Goal: Communication & Community: Answer question/provide support

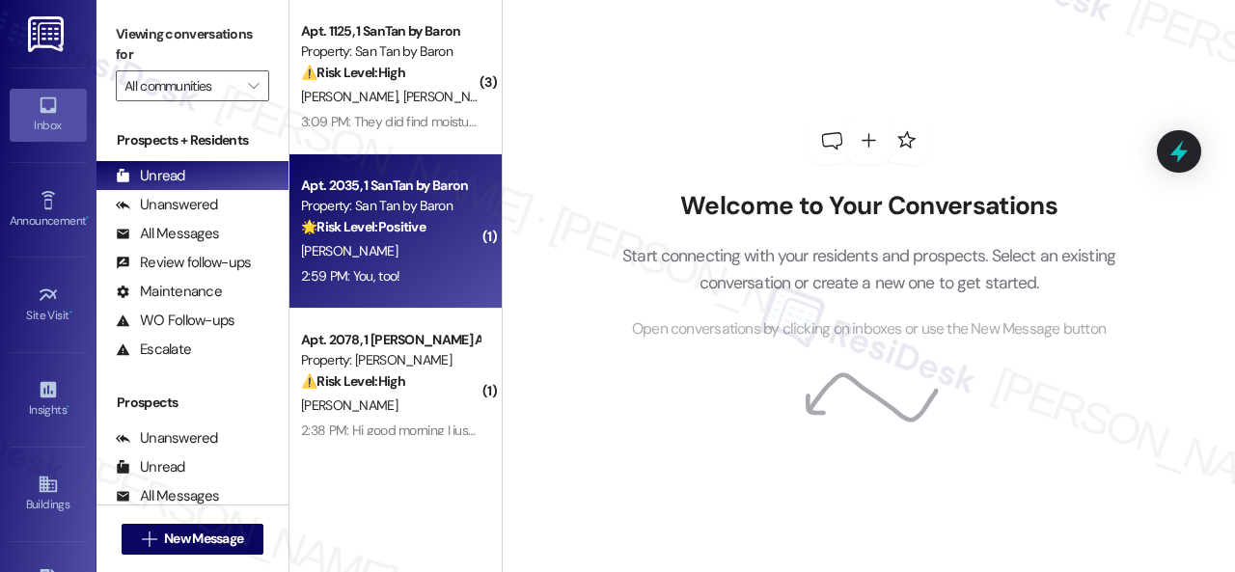
click at [411, 261] on div "M. Mcgeady" at bounding box center [390, 251] width 182 height 24
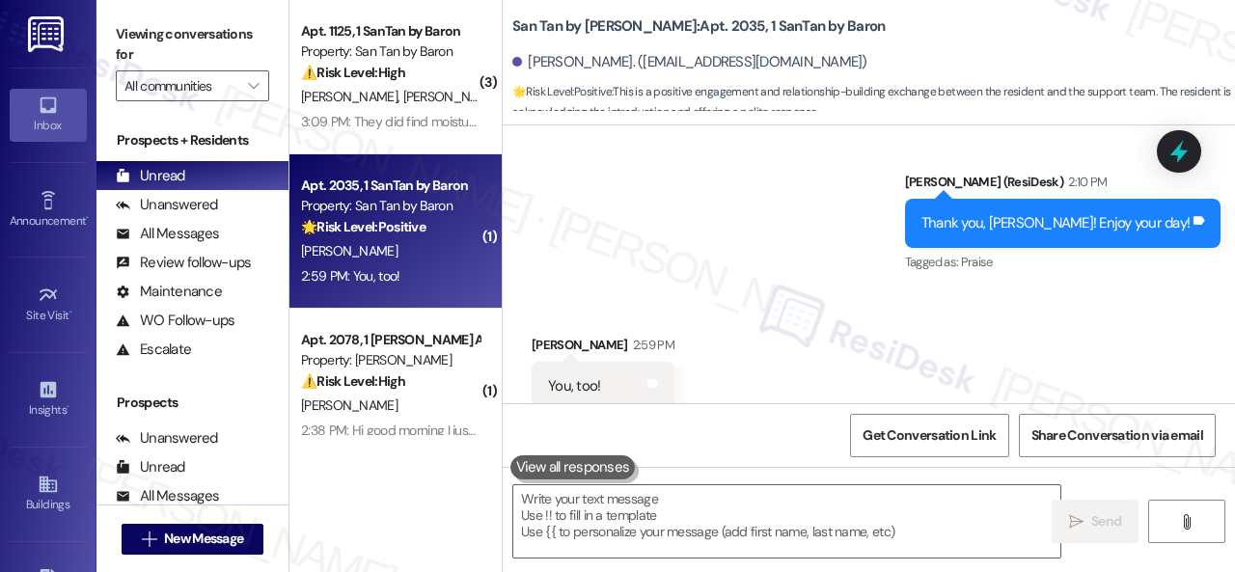
scroll to position [585, 0]
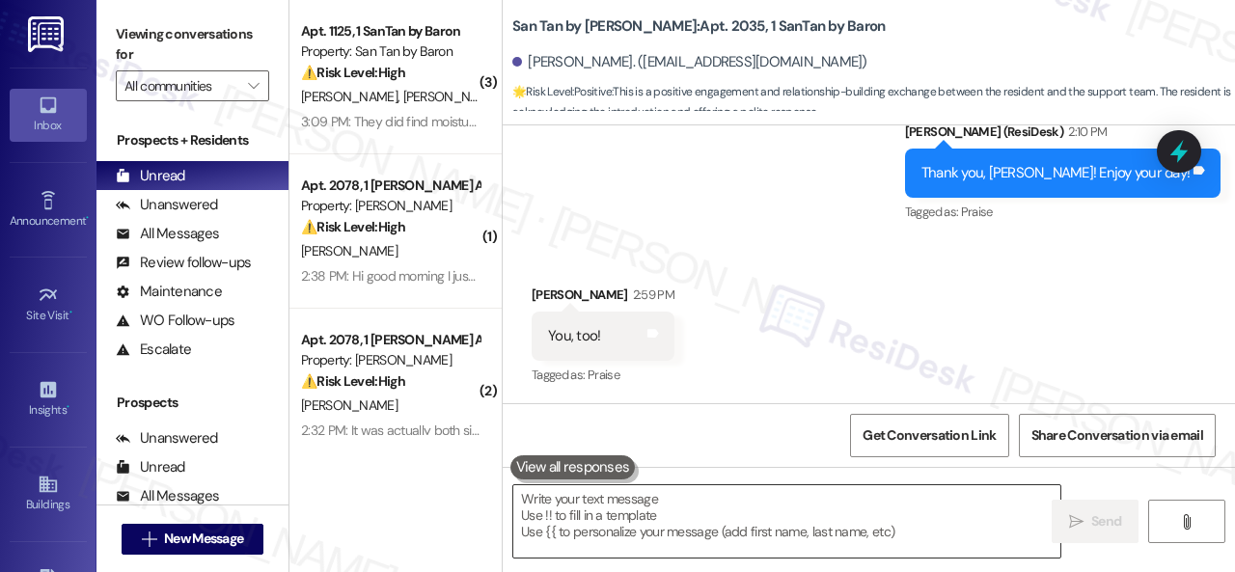
click at [640, 508] on textarea at bounding box center [786, 521] width 547 height 72
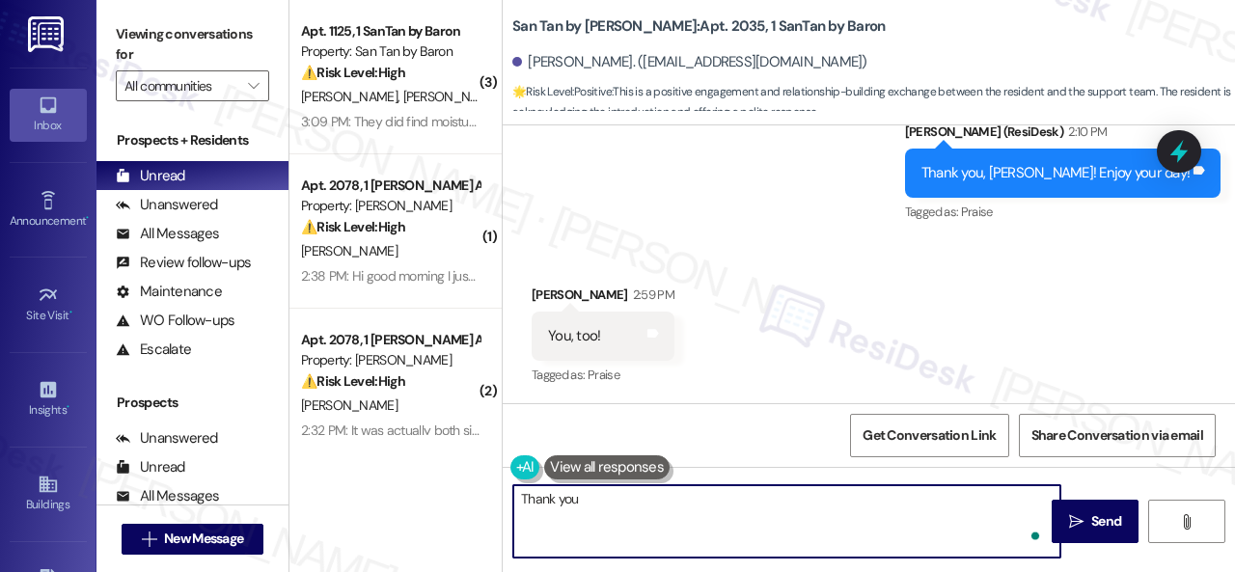
type textarea "Thank you!"
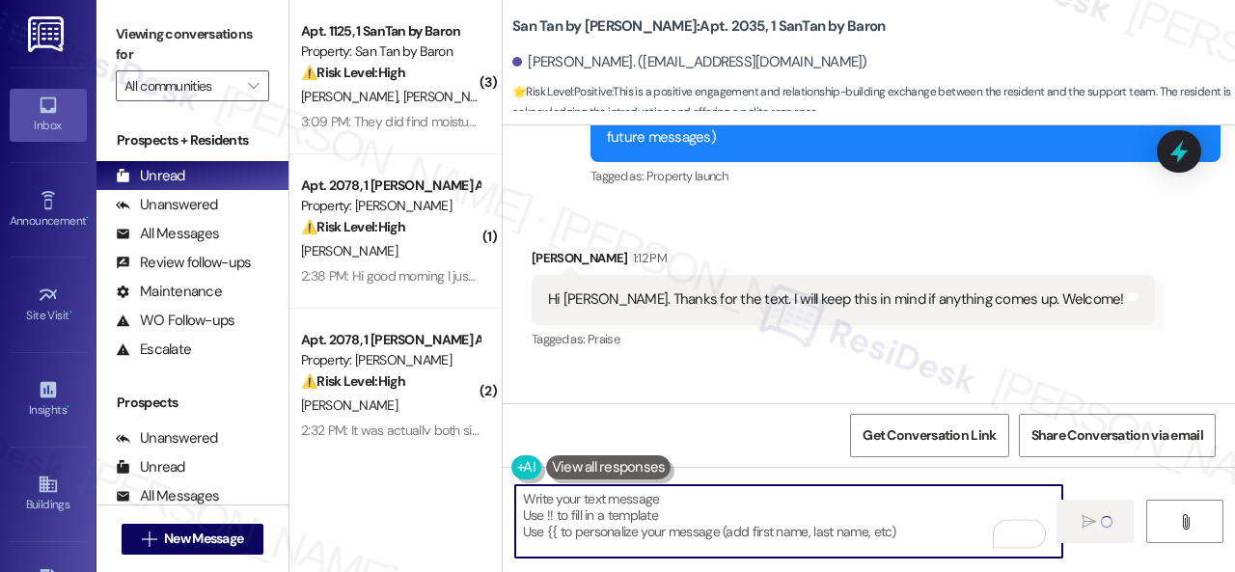
type textarea "Fetching suggested responses. Please feel free to read through the conversation…"
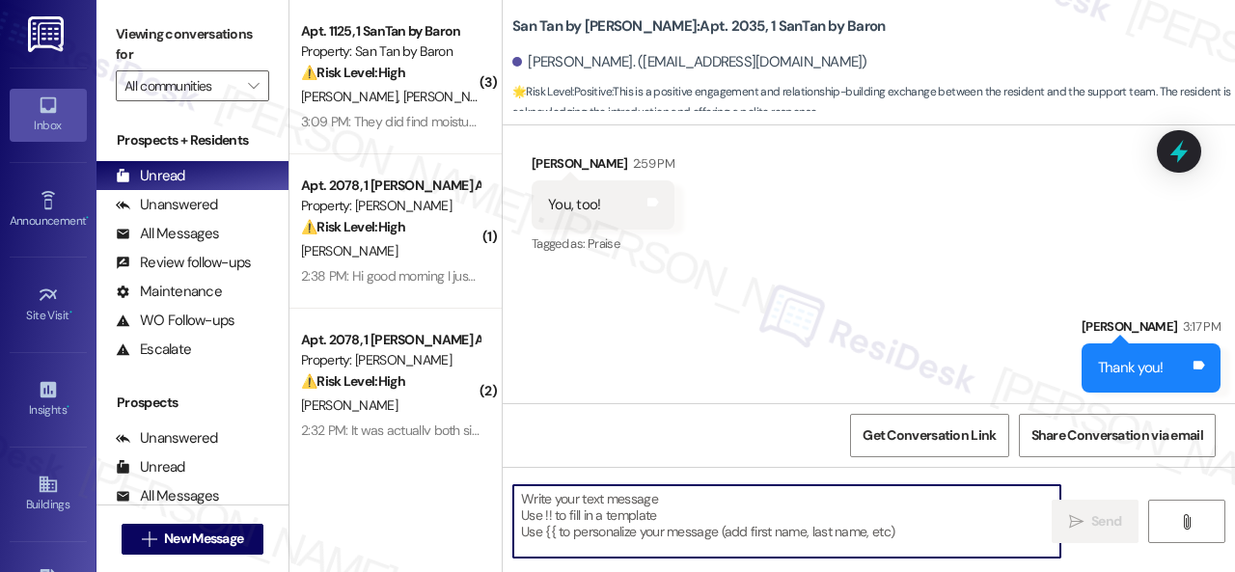
scroll to position [721, 0]
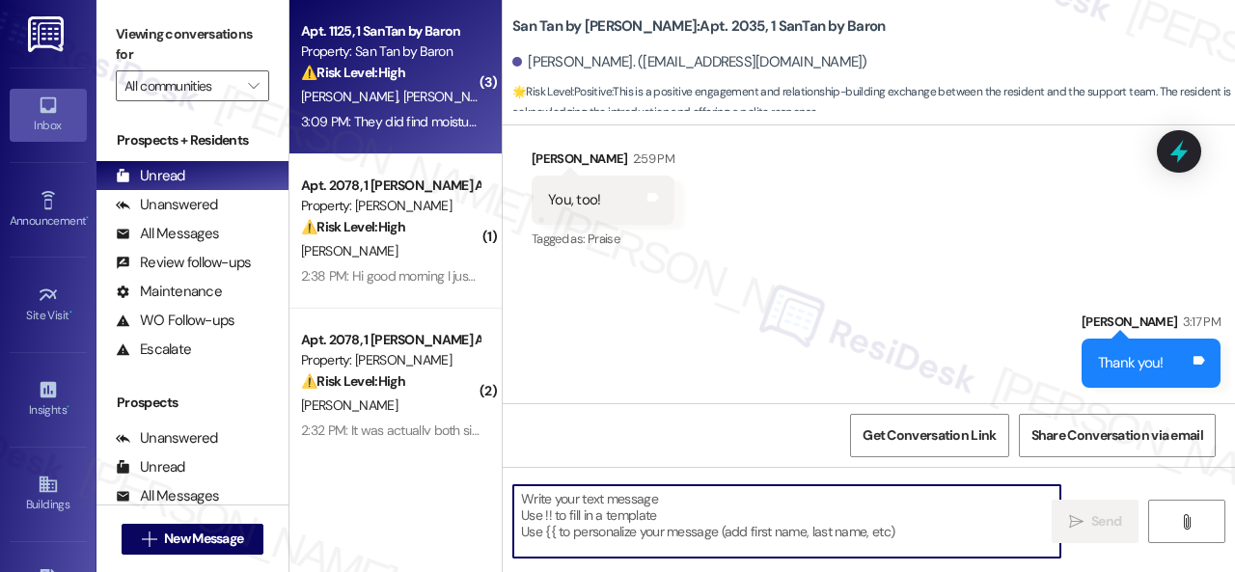
click at [417, 116] on div "3:09 PM: They did find moisture behind the back wall in the corner of the showe…" at bounding box center [1103, 121] width 1604 height 17
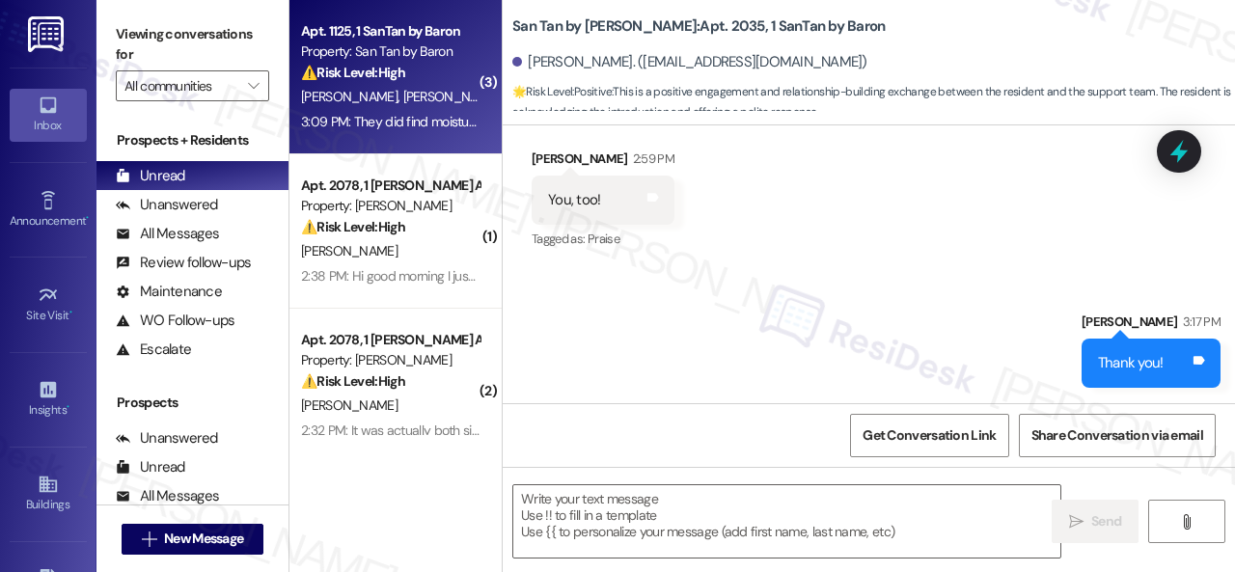
type textarea "Fetching suggested responses. Please feel free to read through the conversation…"
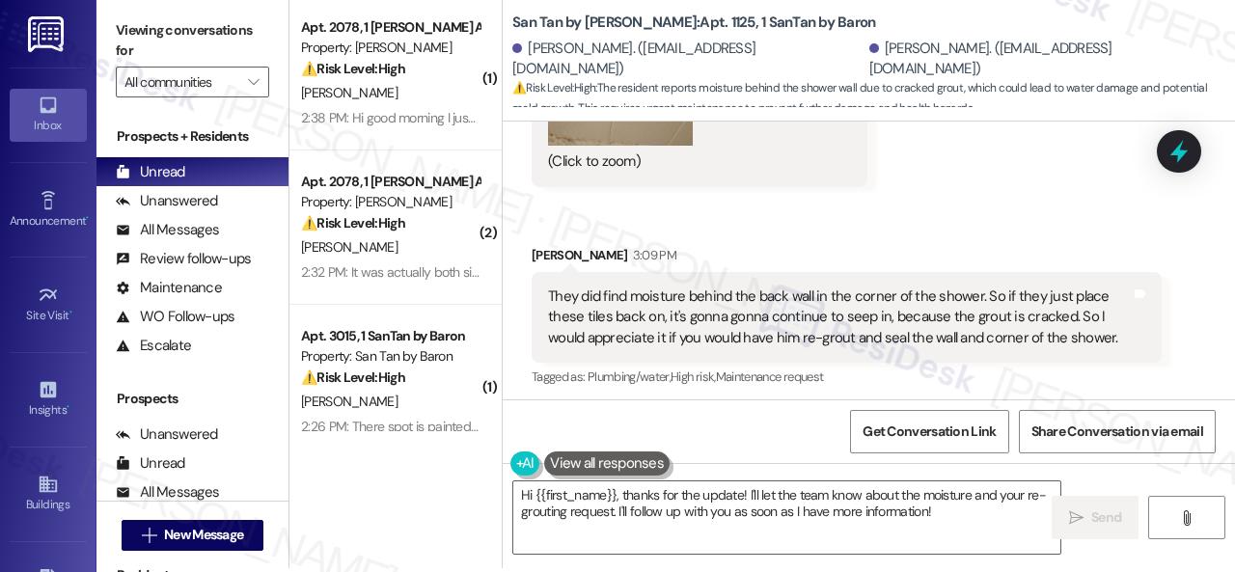
scroll to position [6, 0]
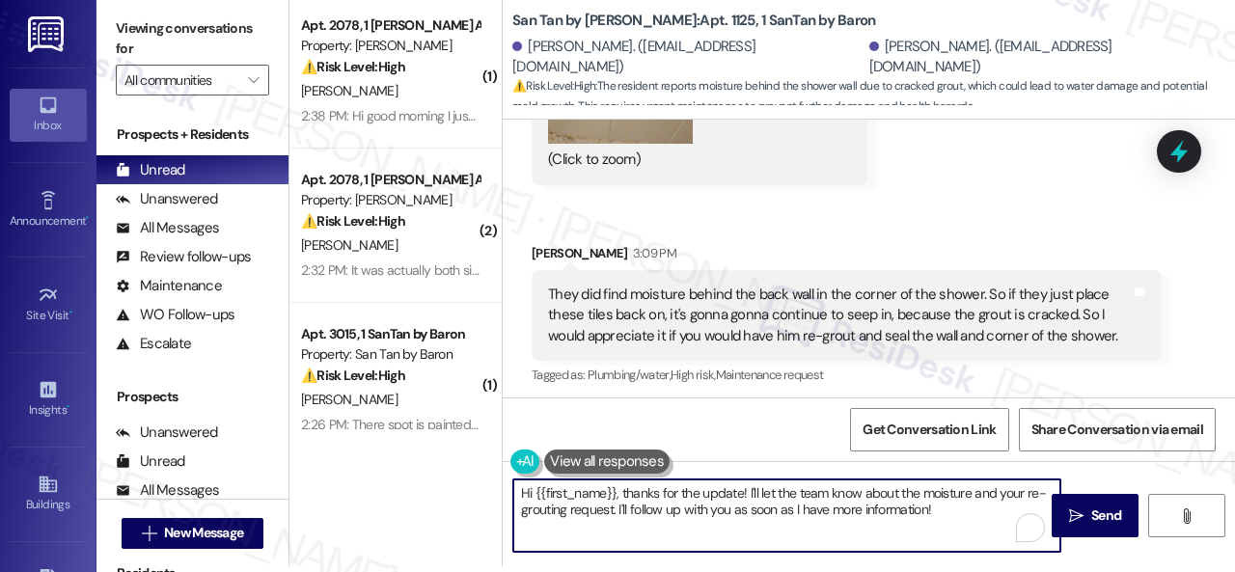
drag, startPoint x: 967, startPoint y: 509, endPoint x: 419, endPoint y: 442, distance: 553.0
click at [419, 442] on div "( 1 ) Apt. 2078, 1 Dana Park Apts LLC Property: Dana Park ⚠️ Risk Level: High T…" at bounding box center [761, 280] width 945 height 572
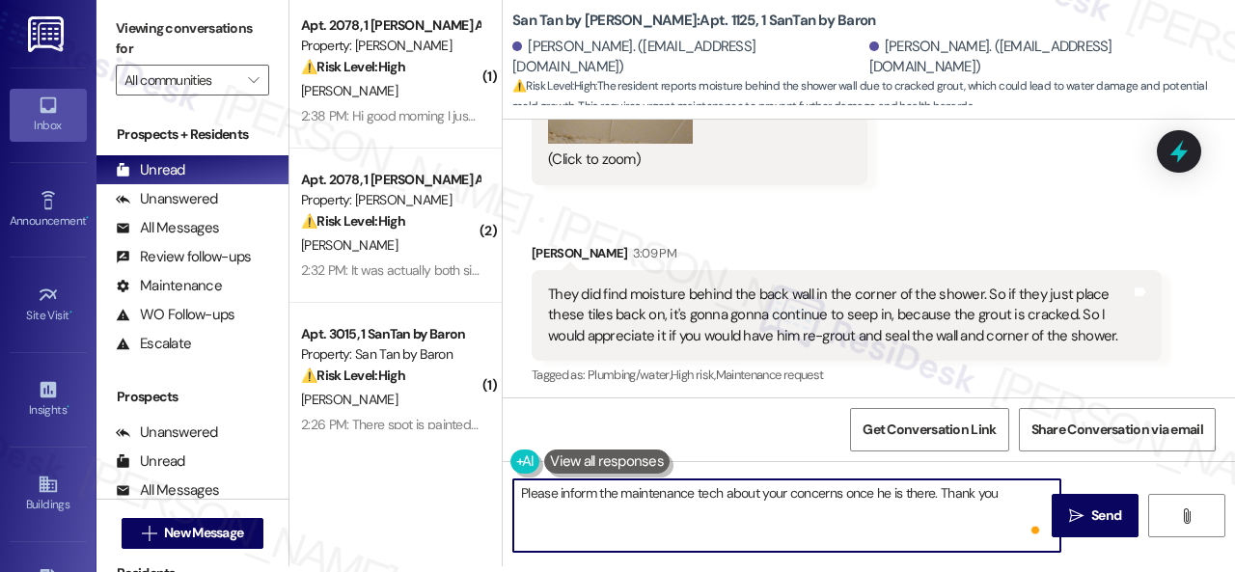
type textarea "Please inform the maintenance tech about your concerns once he is there. Thank …"
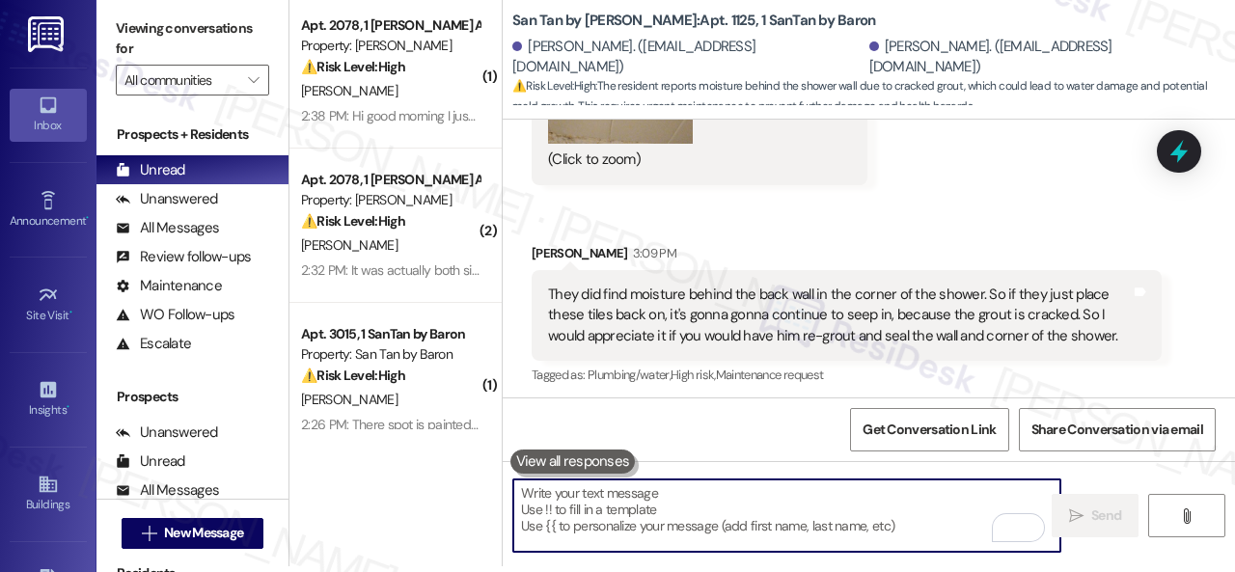
scroll to position [6783, 0]
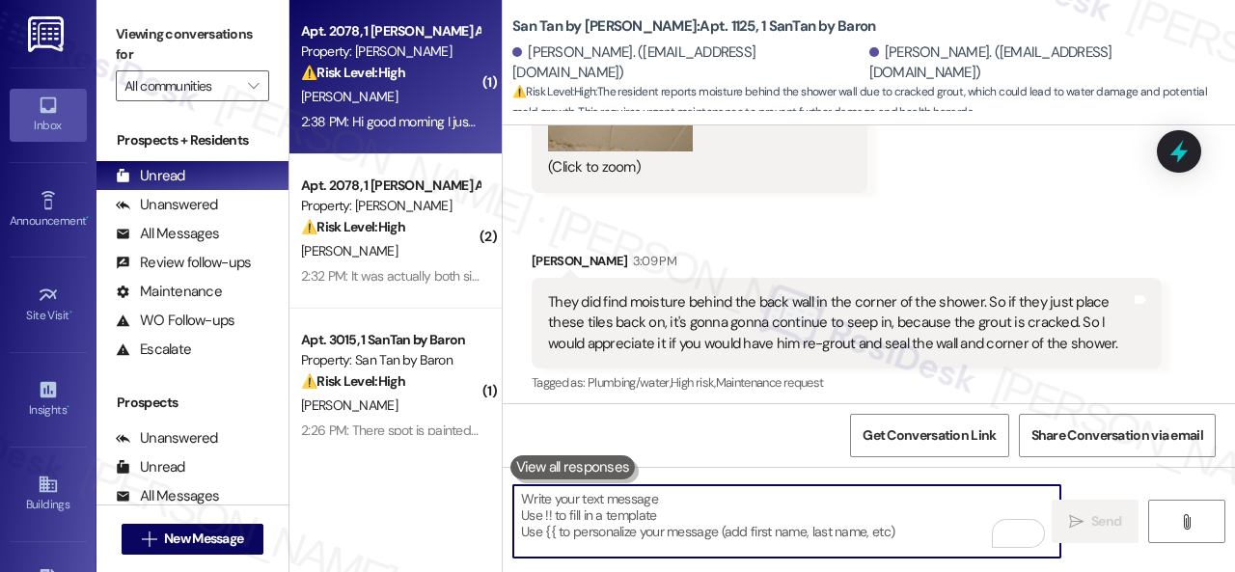
click at [403, 100] on div "[PERSON_NAME]" at bounding box center [390, 97] width 182 height 24
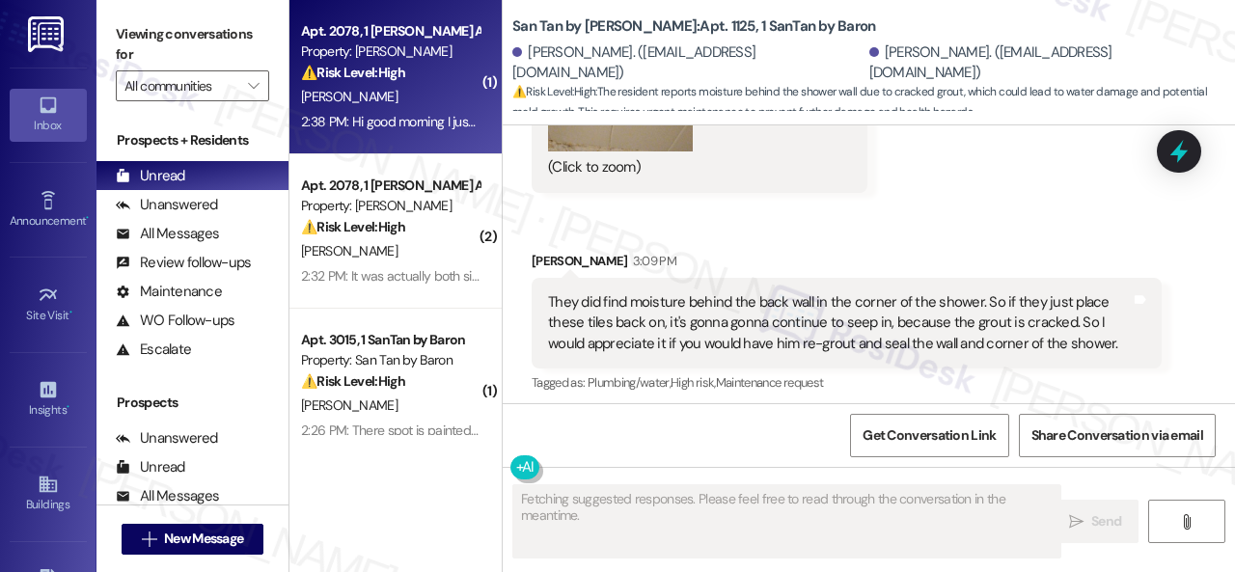
type textarea "Fetching suggested responses. Please feel free to read through the conversation…"
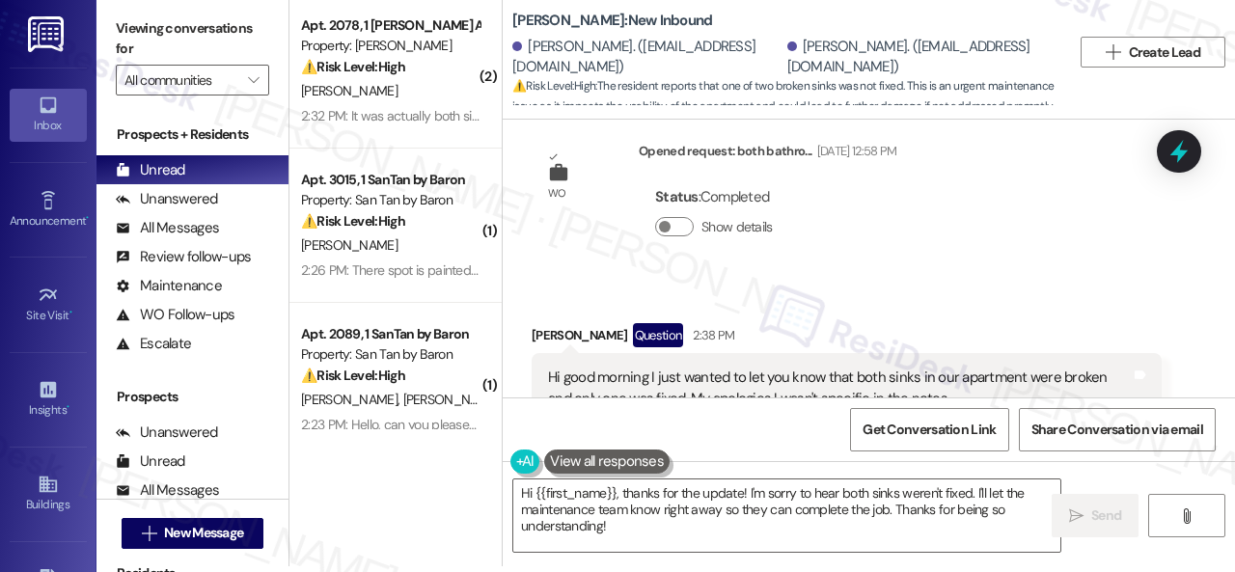
scroll to position [4240, 0]
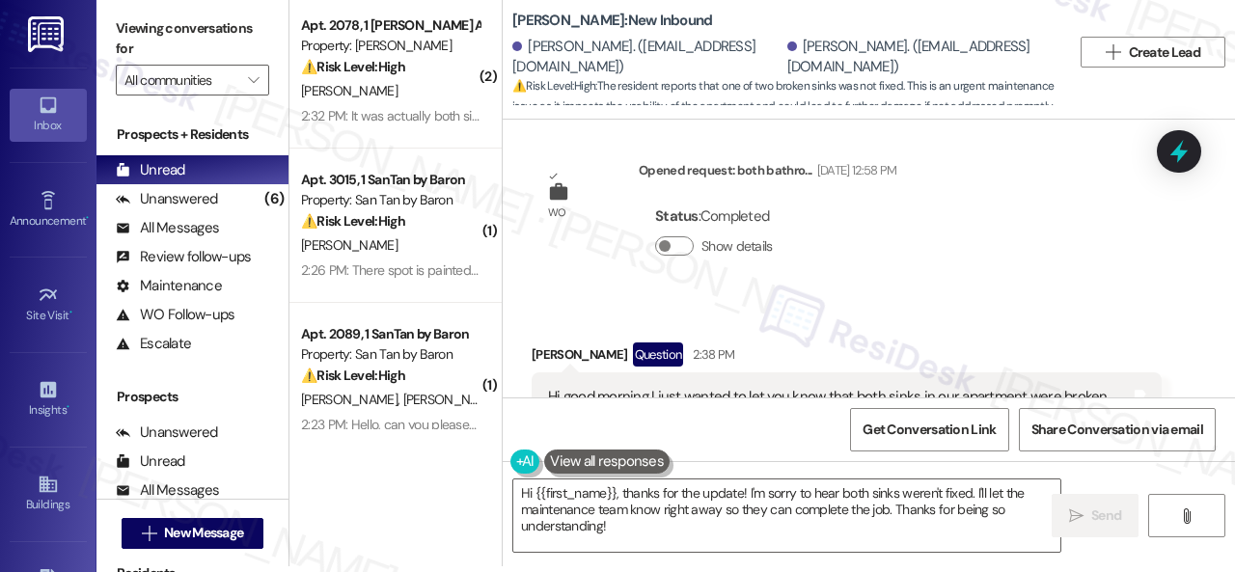
drag, startPoint x: 932, startPoint y: 230, endPoint x: 947, endPoint y: 220, distance: 18.2
click at [935, 299] on div "Received via SMS Shamar Miller Question 2:38 PM Hi good morning I just wanted t…" at bounding box center [869, 536] width 732 height 474
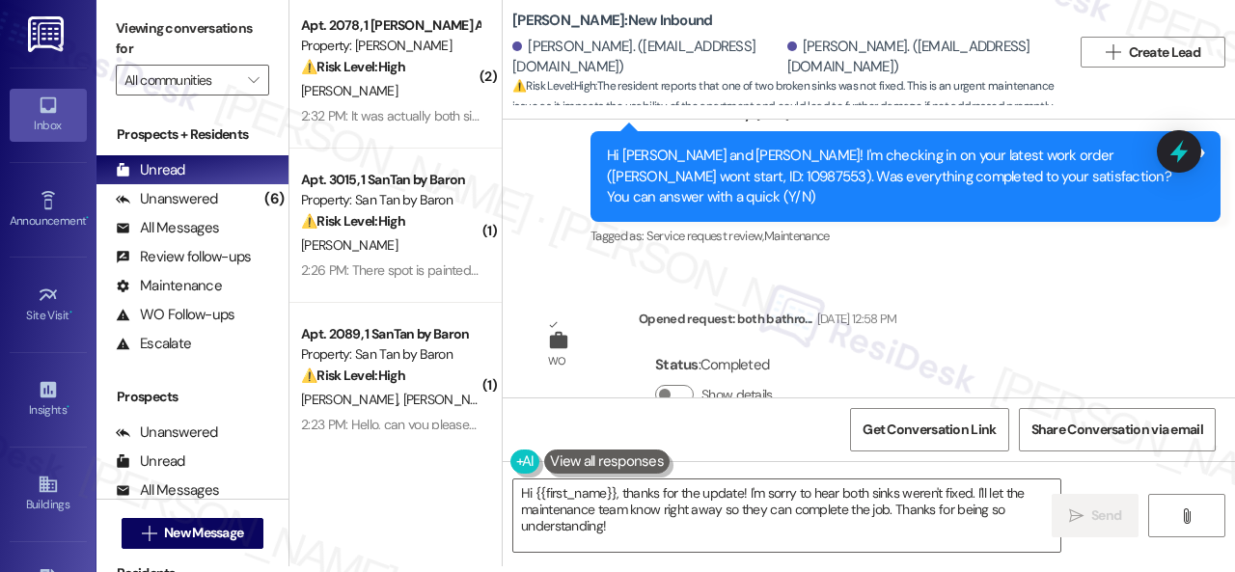
scroll to position [3951, 0]
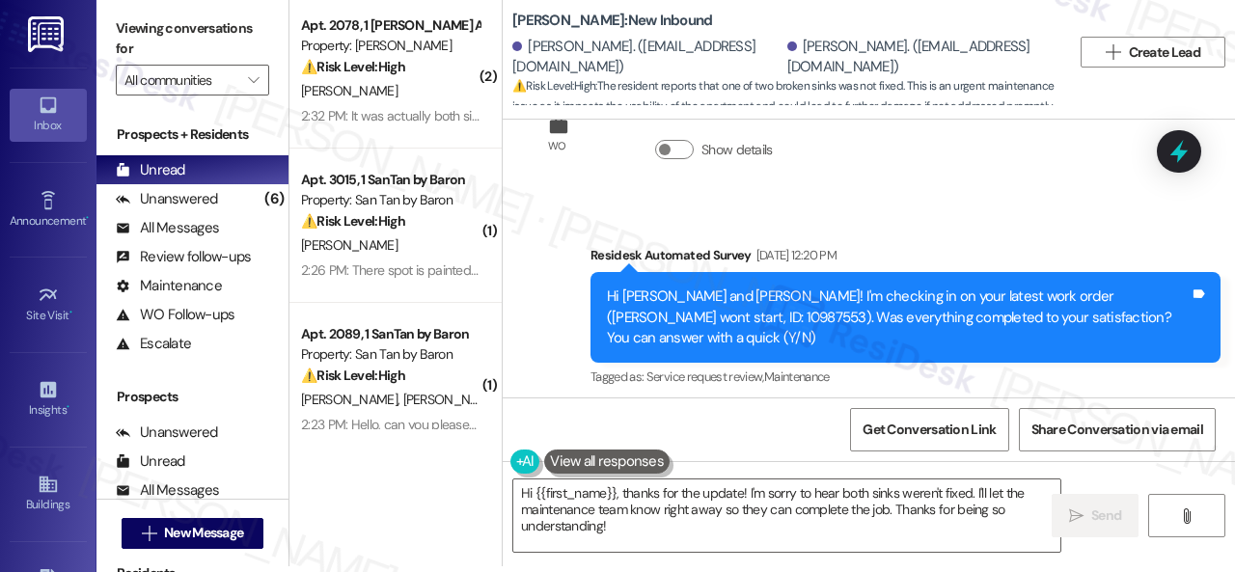
click at [899, 336] on div "WO Opened request: There s a l... Jan 10, 2025 at 4:16 AM Status : Completed Sh…" at bounding box center [869, 259] width 732 height 278
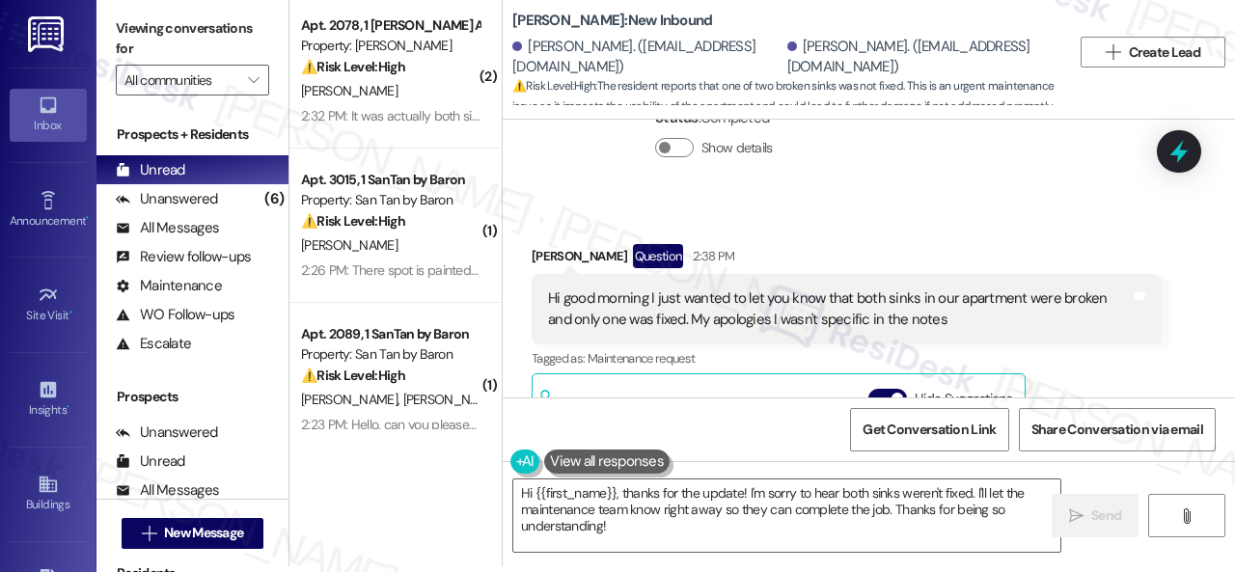
scroll to position [4337, 0]
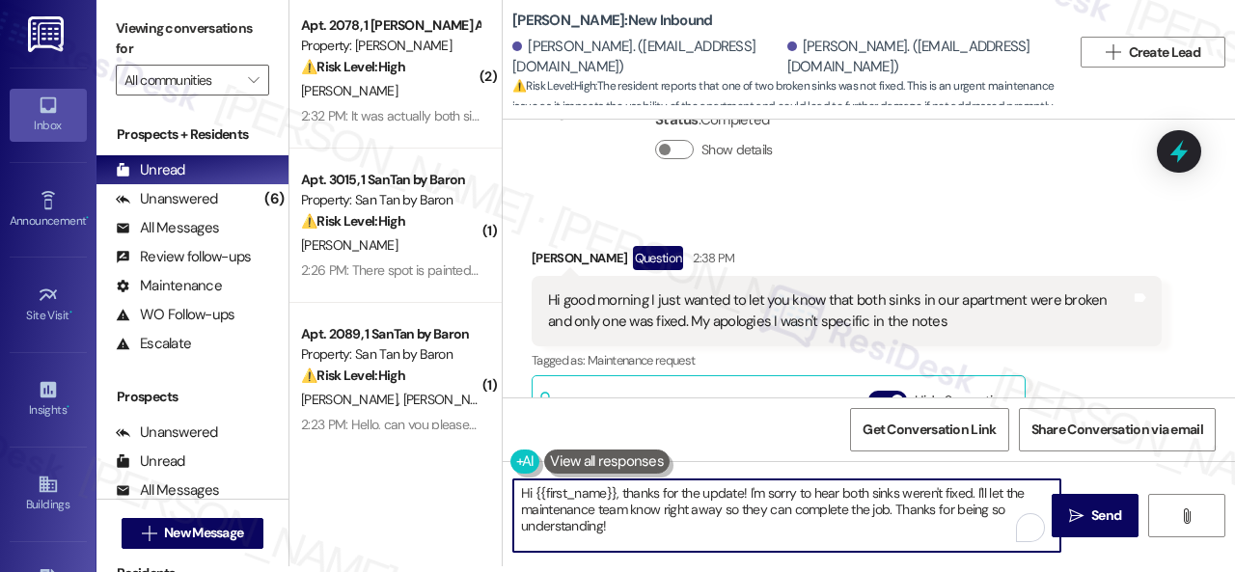
drag, startPoint x: 536, startPoint y: 495, endPoint x: 617, endPoint y: 531, distance: 88.5
click at [617, 531] on textarea "Hi {{first_name}}, thanks for the update! I'm sorry to hear both sinks weren't …" at bounding box center [786, 515] width 547 height 72
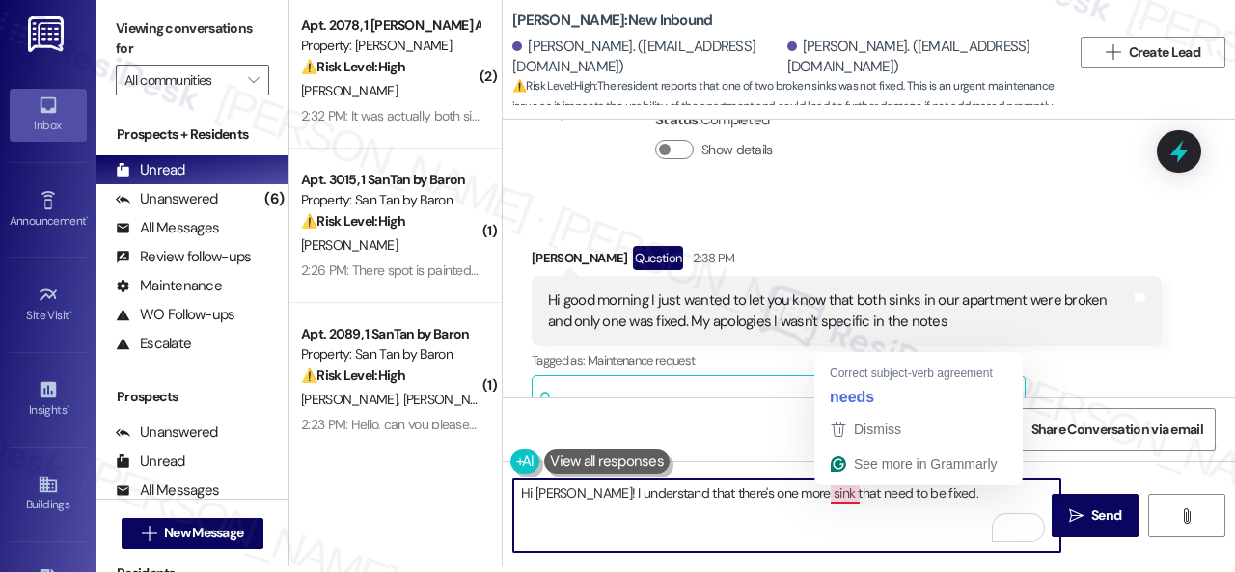
click at [856, 490] on textarea "Hi Shamar! I understand that there's one more sink that need to be fixed." at bounding box center [786, 515] width 547 height 72
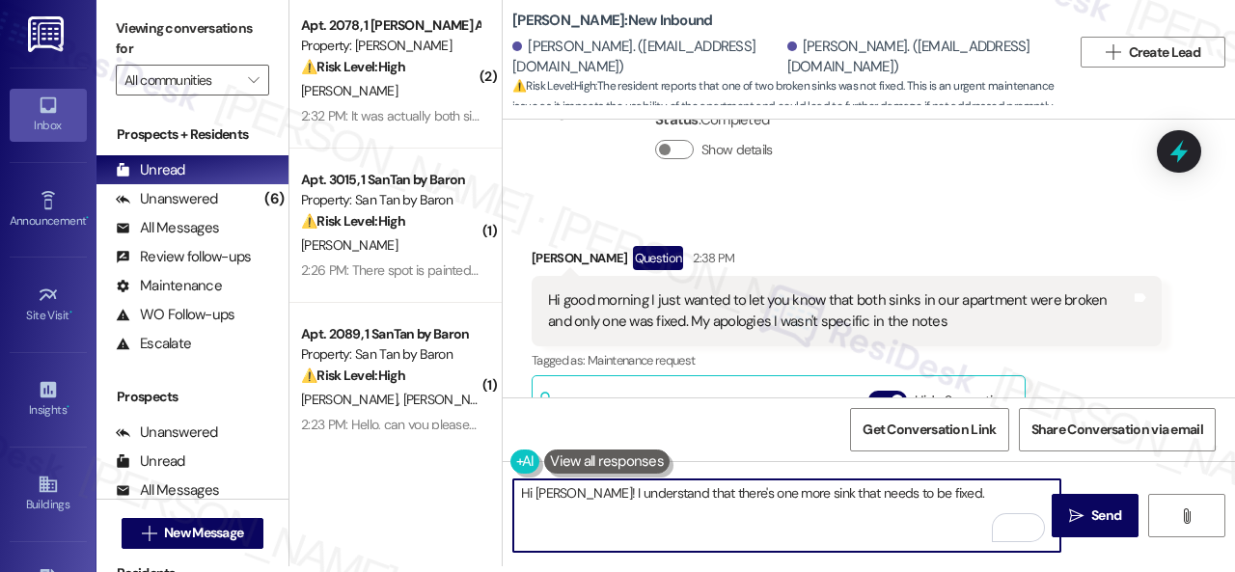
click at [957, 501] on textarea "Hi Shamar! I understand that there's one more sink that needs to be fixed." at bounding box center [786, 515] width 547 height 72
paste textarea "Do you have a maintenance request for the issue? If so, is the work order still…"
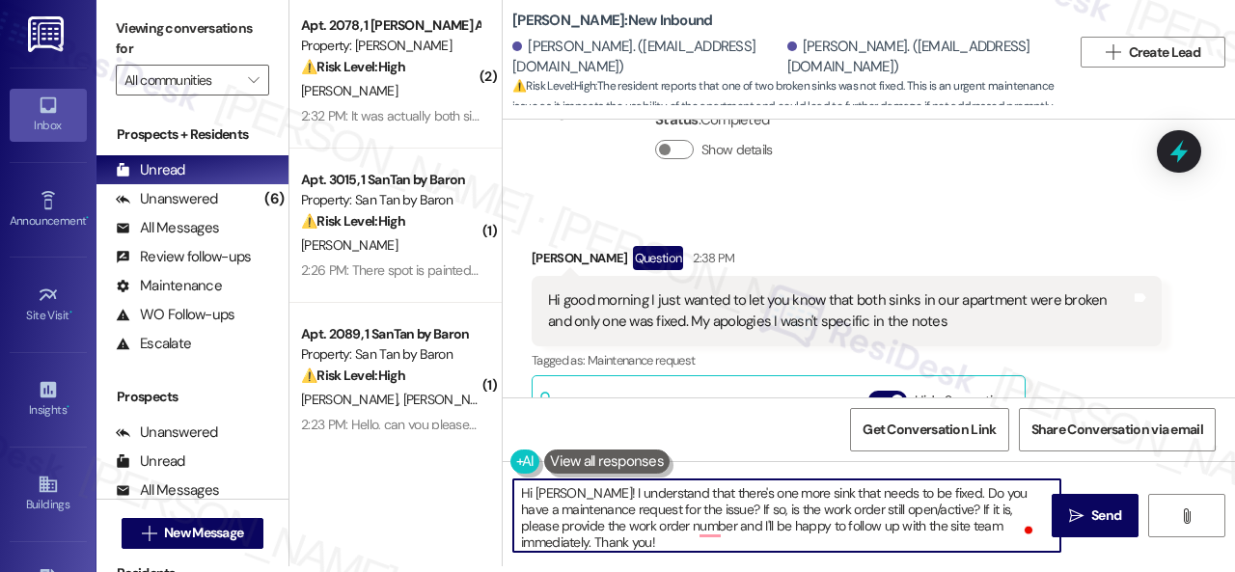
drag, startPoint x: 681, startPoint y: 510, endPoint x: 710, endPoint y: 513, distance: 29.1
click at [710, 513] on textarea "Hi Shamar! I understand that there's one more sink that needs to be fixed. Do y…" at bounding box center [786, 515] width 547 height 72
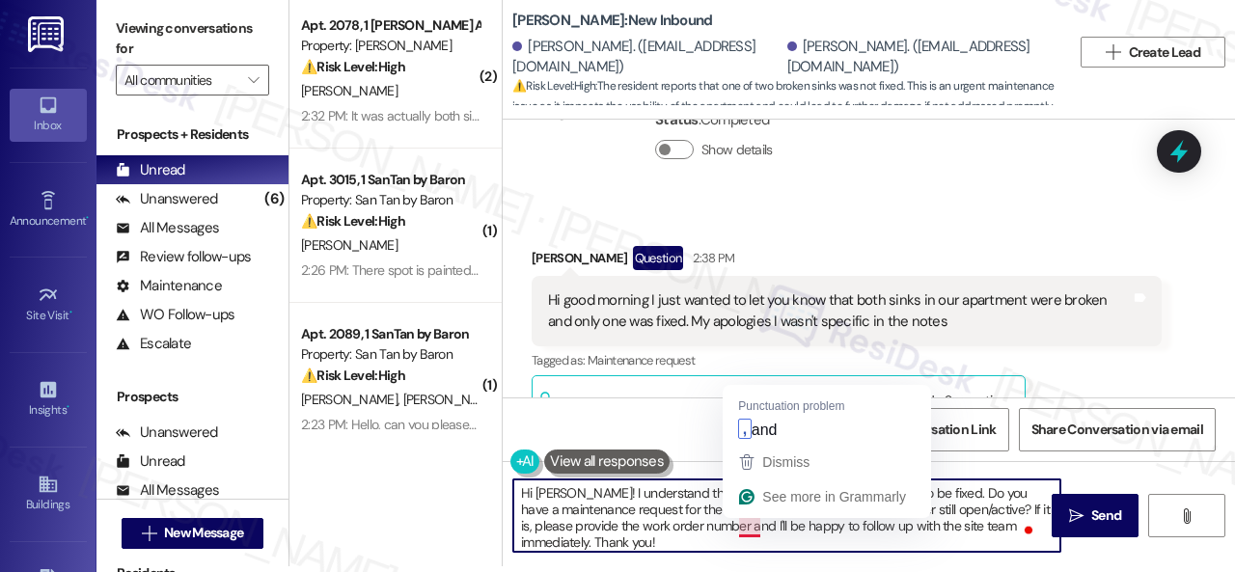
click at [687, 505] on textarea "Hi Shamar! I understand that there's one more sink that needs to be fixed. Do y…" at bounding box center [786, 515] width 547 height 72
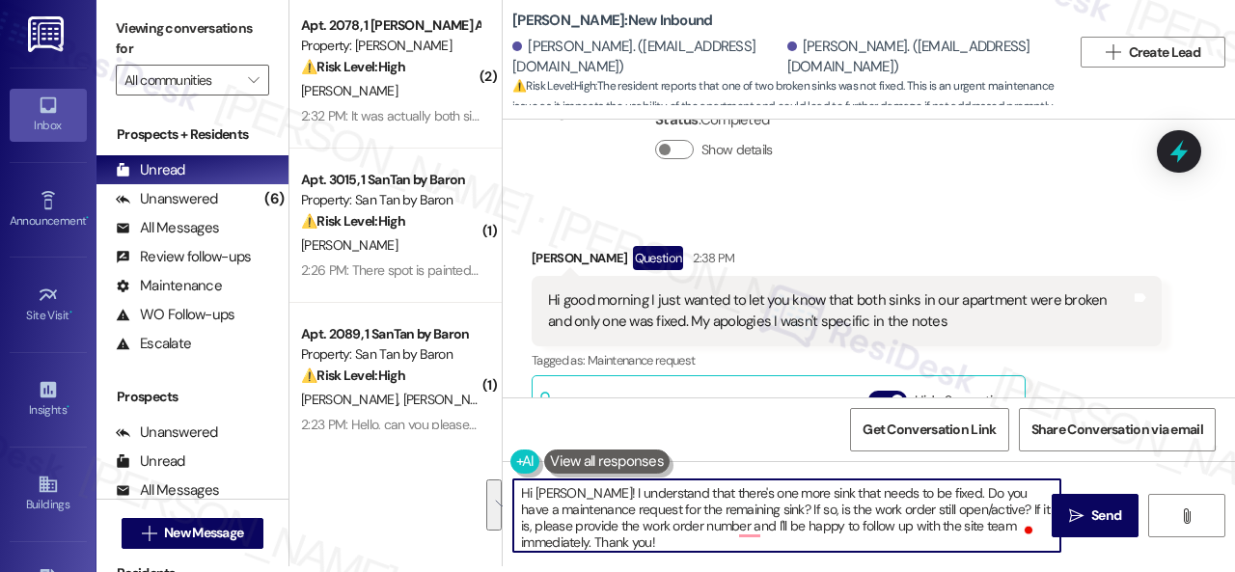
drag, startPoint x: 772, startPoint y: 510, endPoint x: 782, endPoint y: 538, distance: 29.9
click at [782, 538] on textarea "Hi Shamar! I understand that there's one more sink that needs to be fixed. Do y…" at bounding box center [786, 515] width 547 height 72
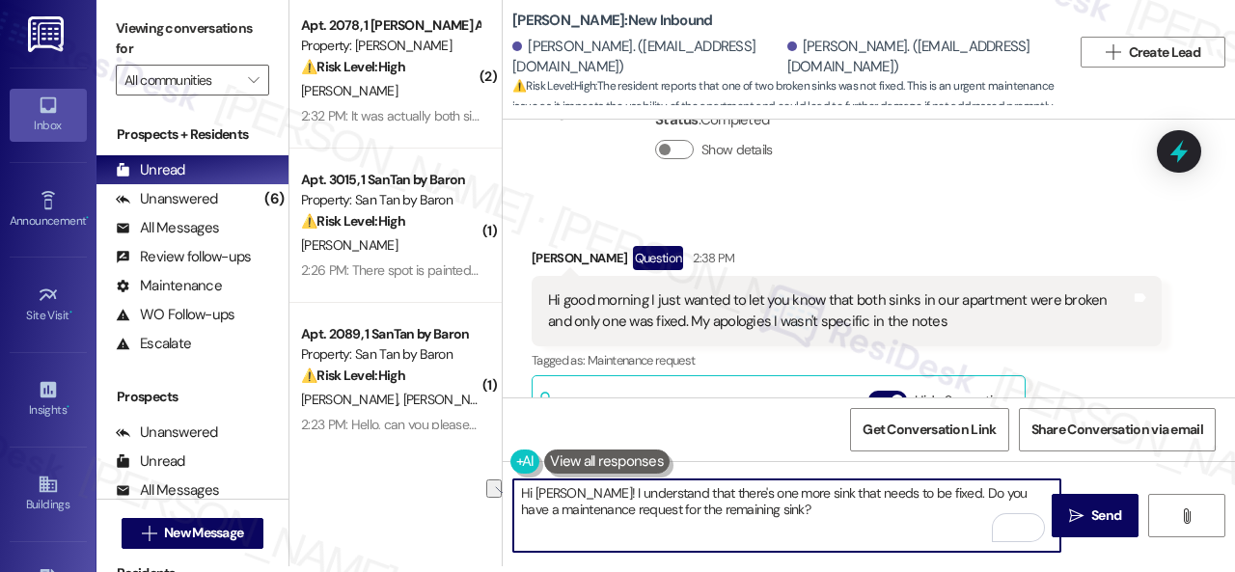
drag, startPoint x: 934, startPoint y: 493, endPoint x: 1006, endPoint y: 491, distance: 72.4
click at [1006, 491] on textarea "Hi Shamar! I understand that there's one more sink that needs to be fixed. Do y…" at bounding box center [786, 515] width 547 height 72
click at [895, 508] on textarea "Hi Shamar! I understand that there's one more sink that needs to be fixed. Have…" at bounding box center [786, 515] width 547 height 72
type textarea "Hi Shamar! I understand that there's one more sink that needs to be fixed. Have…"
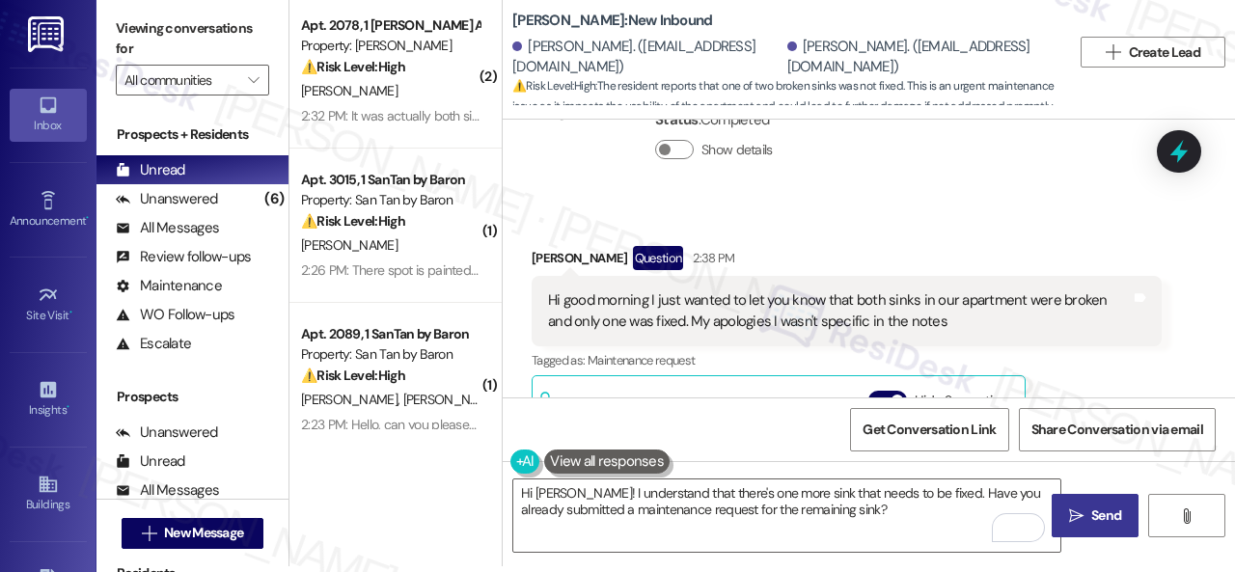
click at [1078, 513] on span " Send" at bounding box center [1095, 515] width 61 height 20
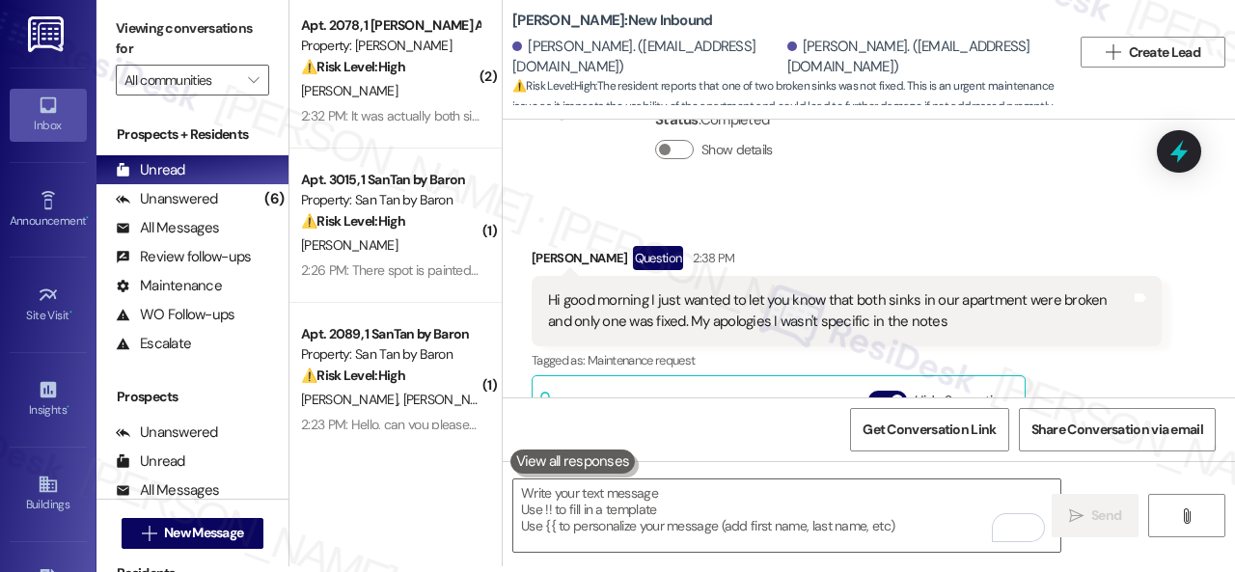
scroll to position [4529, 0]
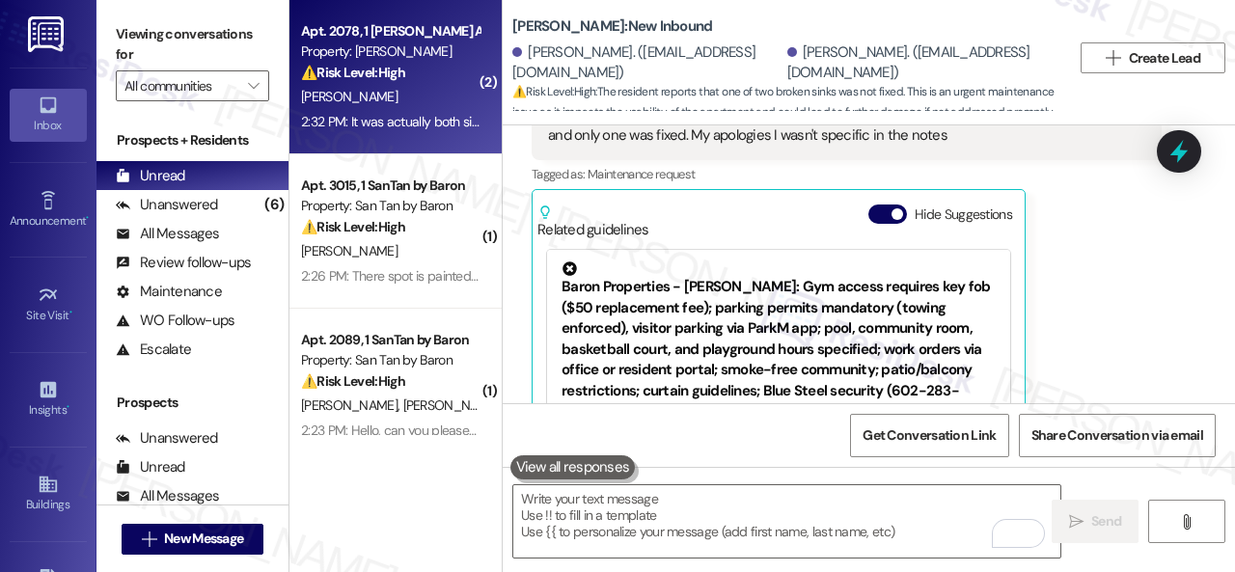
click at [426, 110] on div "2:32 PM: It was actually both sinks the main bedrooms bathroom wasn't fixed 2:3…" at bounding box center [390, 122] width 182 height 24
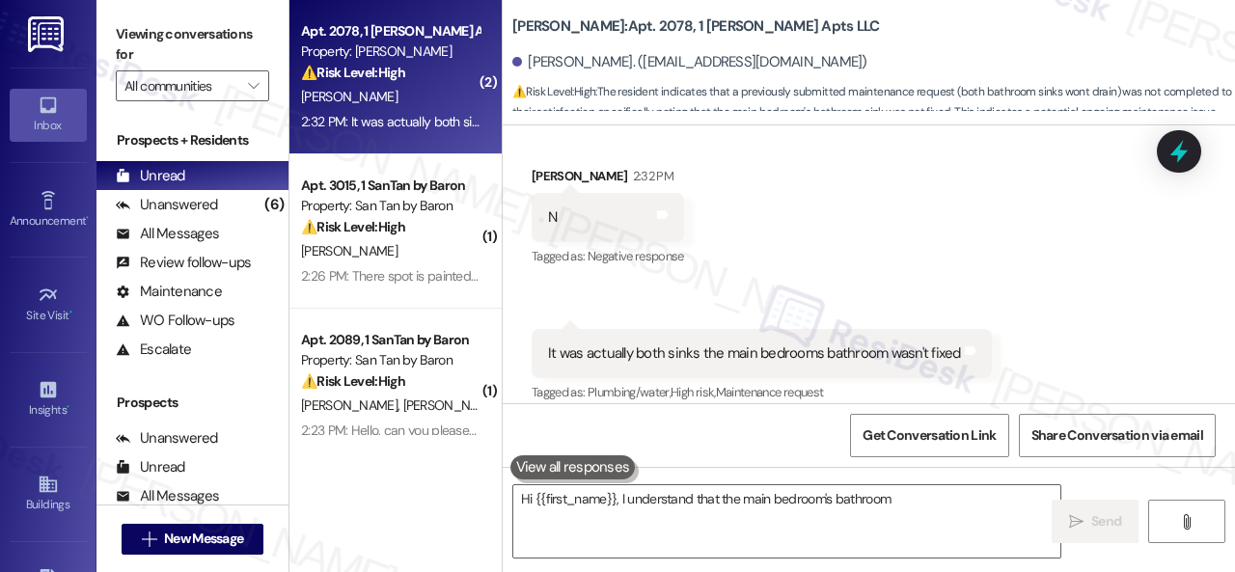
scroll to position [392, 0]
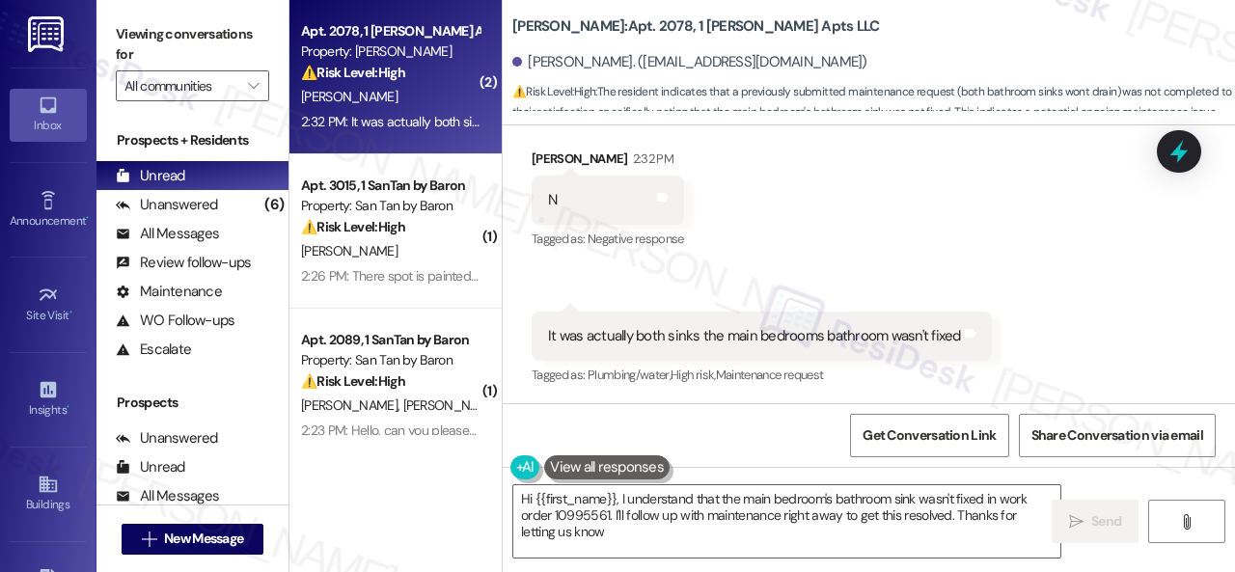
type textarea "Hi {{first_name}}, I understand that the main bedroom's bathroom sink wasn't fi…"
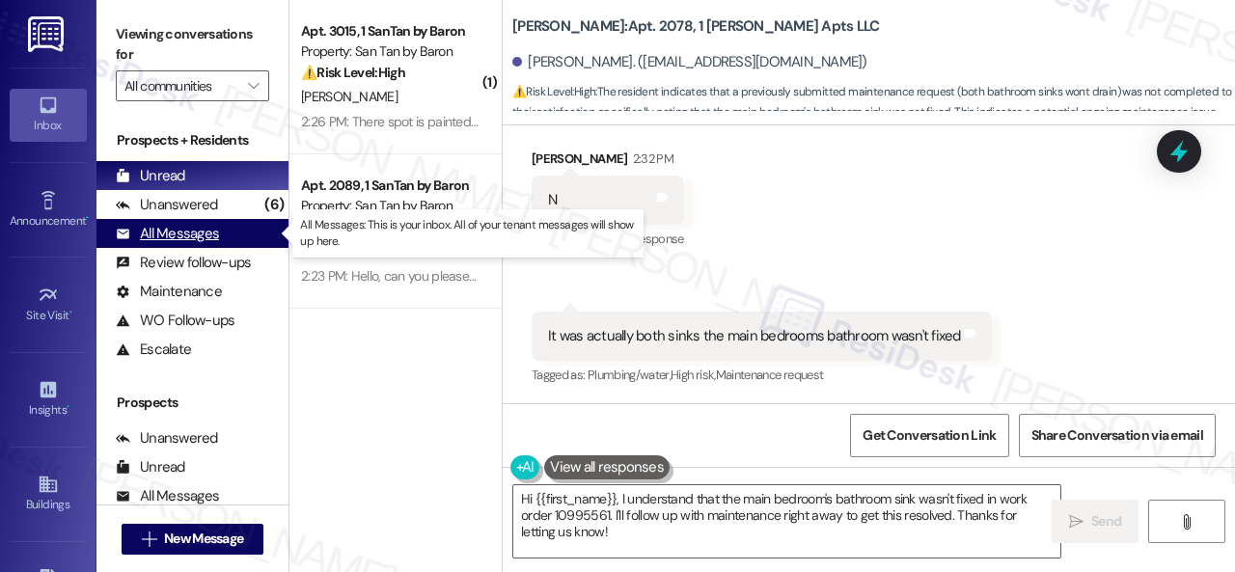
click at [176, 236] on div "All Messages" at bounding box center [167, 234] width 103 height 20
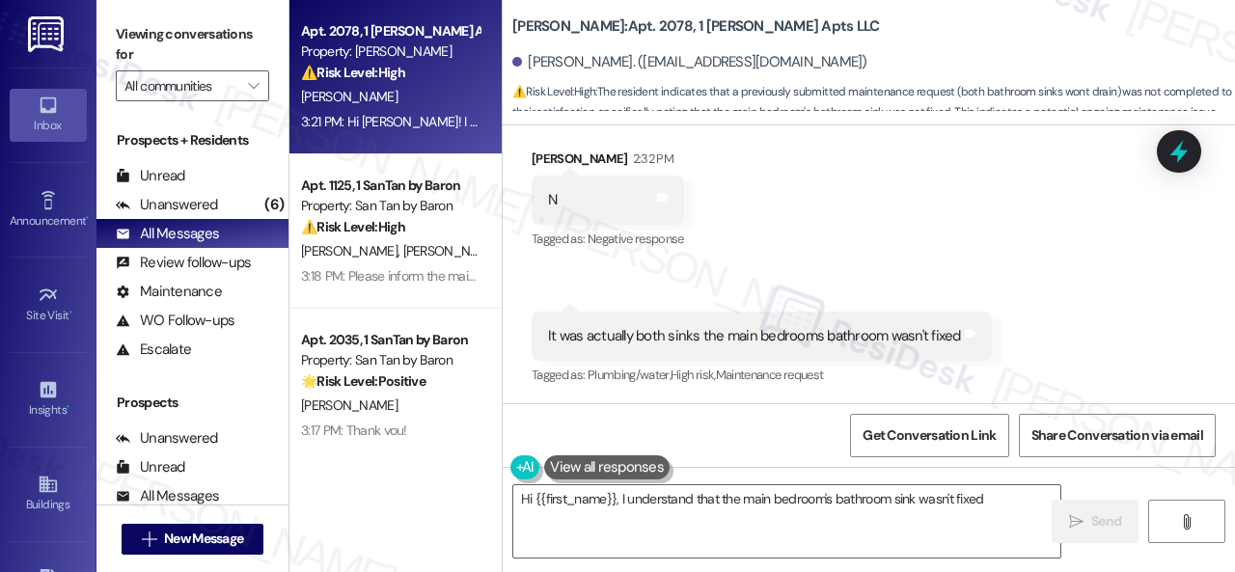
type textarea "Hi {{first_name}}, I understand that the main bedroom's bathroom sink wasn't fi…"
click at [390, 108] on div "[PERSON_NAME]" at bounding box center [390, 97] width 182 height 24
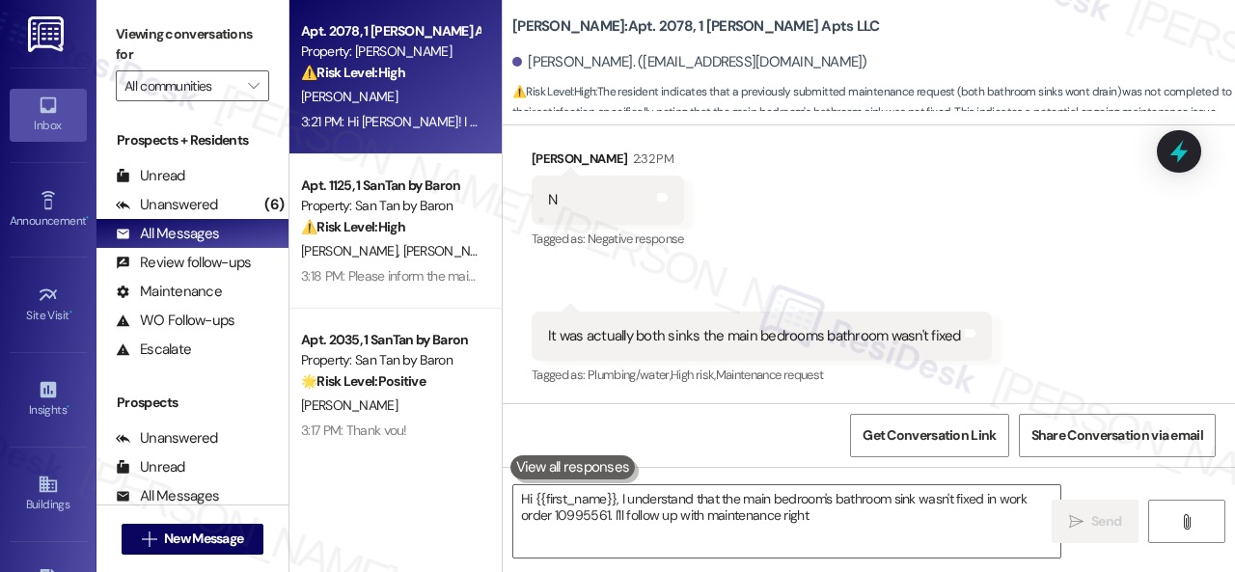
type textarea "Hi {{first_name}}, I understand that the main bedroom's bathroom sink wasn't fi…"
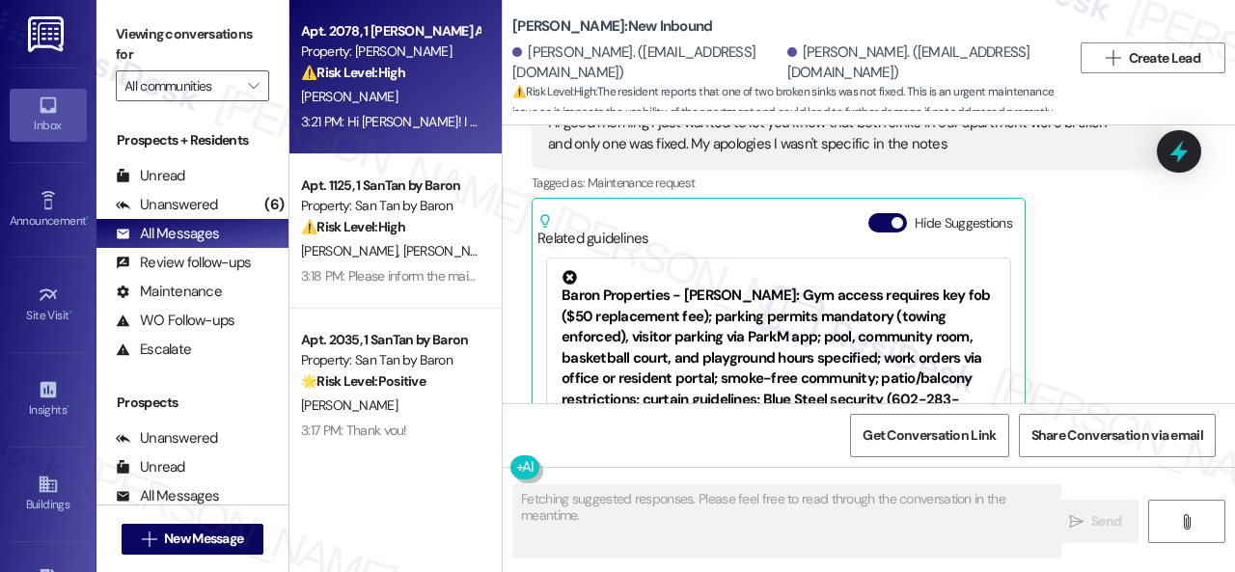
scroll to position [4327, 0]
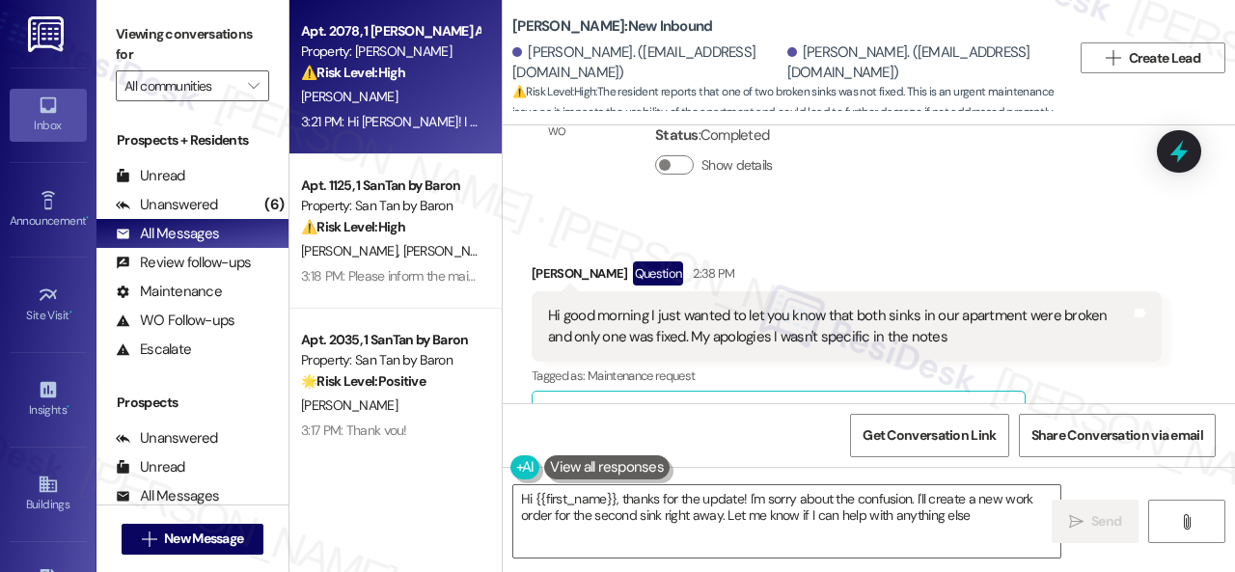
type textarea "Hi {{first_name}}, thanks for the update! I'm sorry about the confusion. I'll c…"
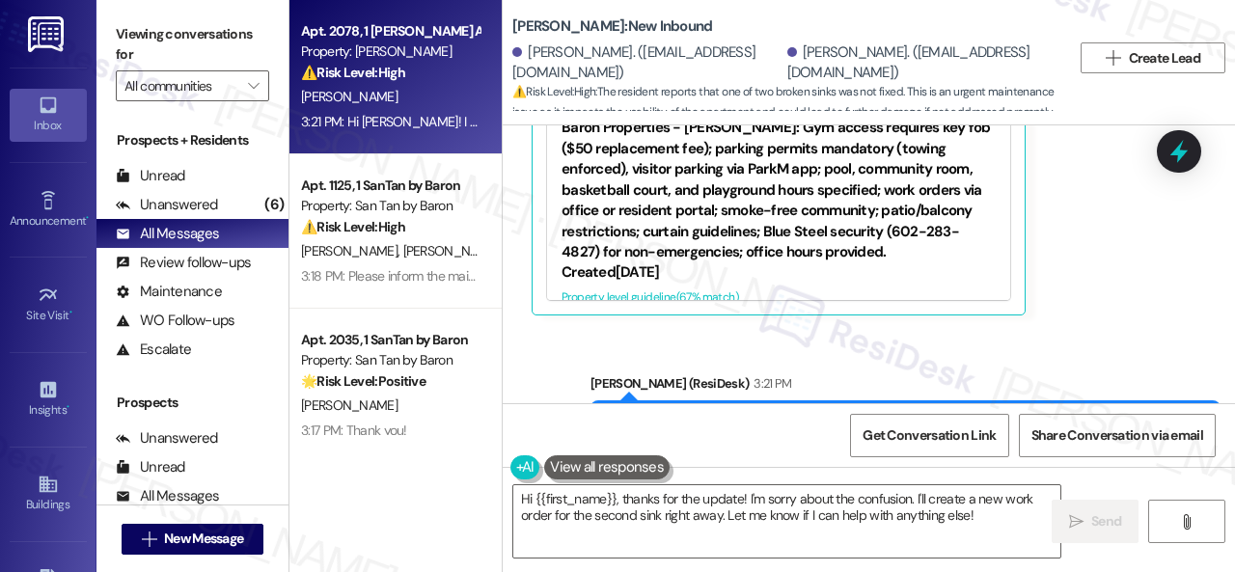
scroll to position [4713, 0]
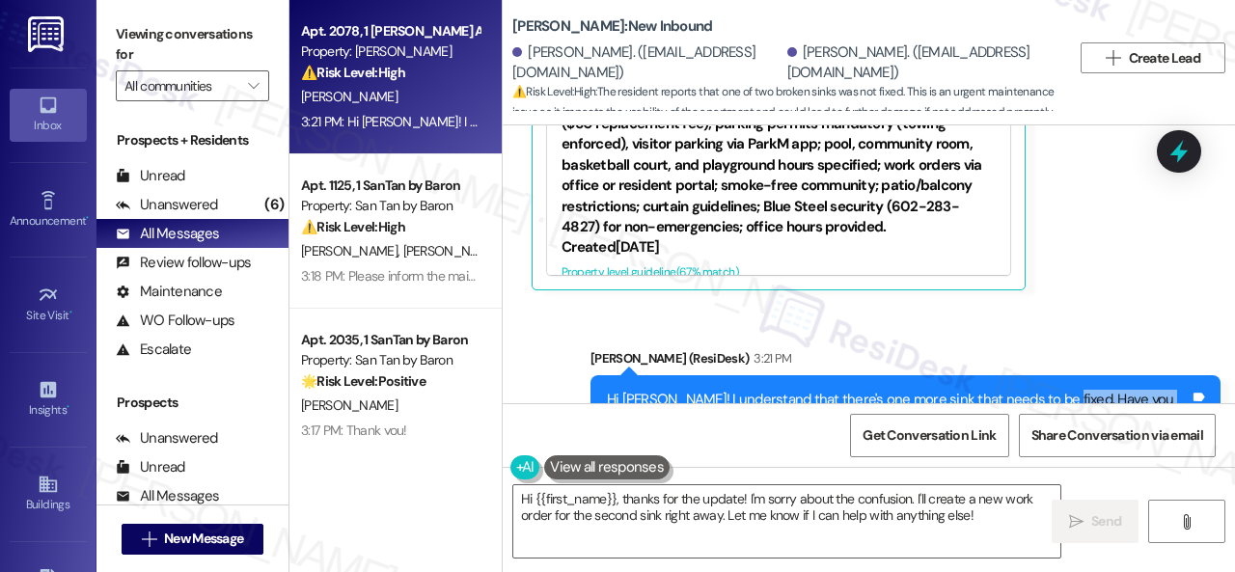
drag, startPoint x: 1044, startPoint y: 316, endPoint x: 1050, endPoint y: 349, distance: 33.5
click at [1050, 375] on div "Hi Shamar! I understand that there's one more sink that needs to be fixed. Have…" at bounding box center [905, 410] width 630 height 70
copy div "Have you already submitted a maintenance request for the remaining sink?"
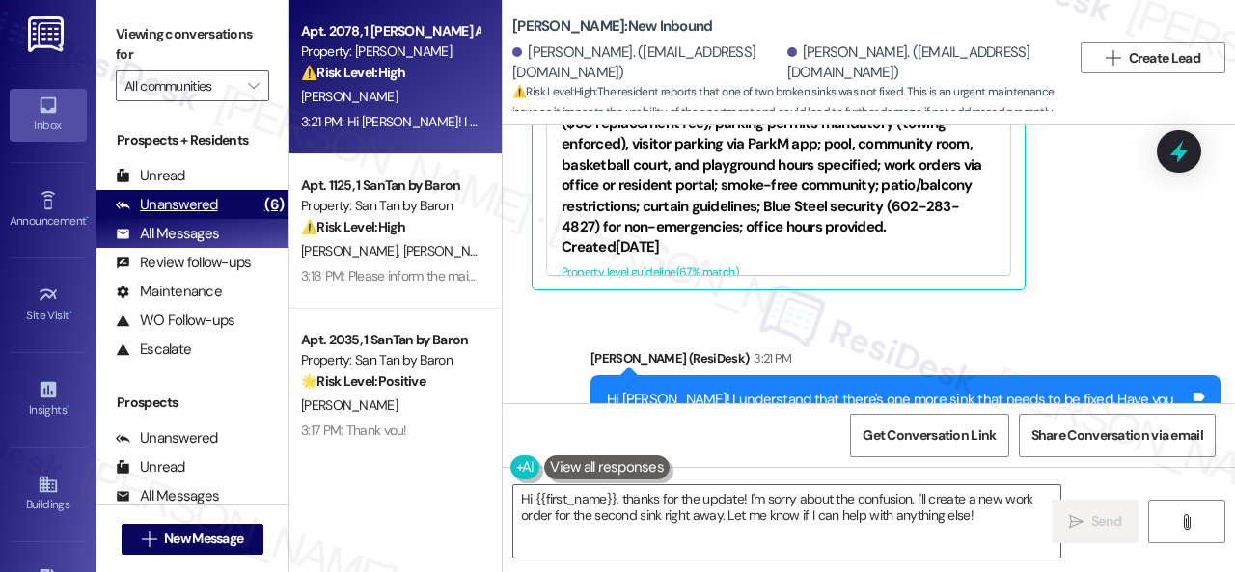
click at [179, 214] on div "Unanswered" at bounding box center [167, 205] width 102 height 20
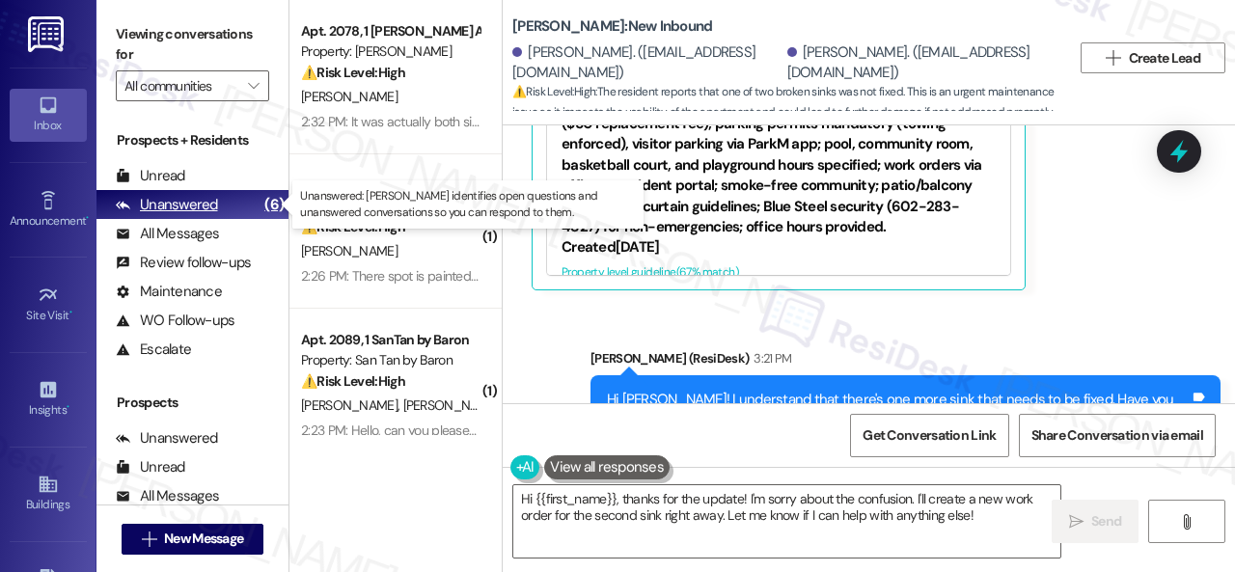
click at [176, 213] on div "Unanswered" at bounding box center [167, 205] width 102 height 20
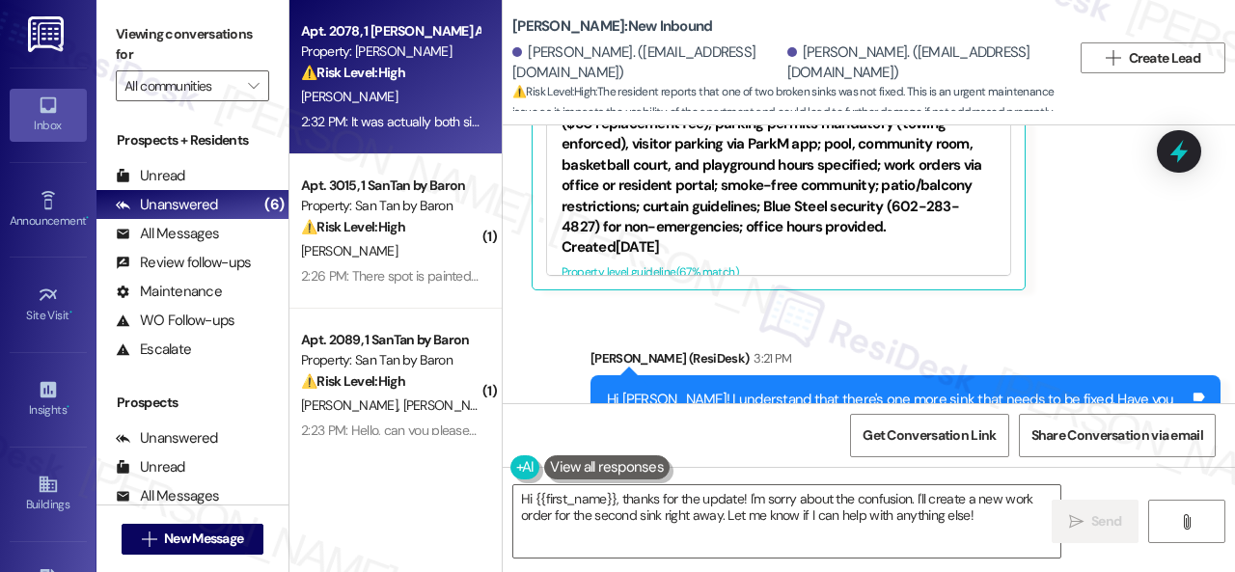
click at [408, 110] on div "2:32 PM: It was actually both sinks the main bedrooms bathroom wasn't fixed 2:3…" at bounding box center [390, 122] width 182 height 24
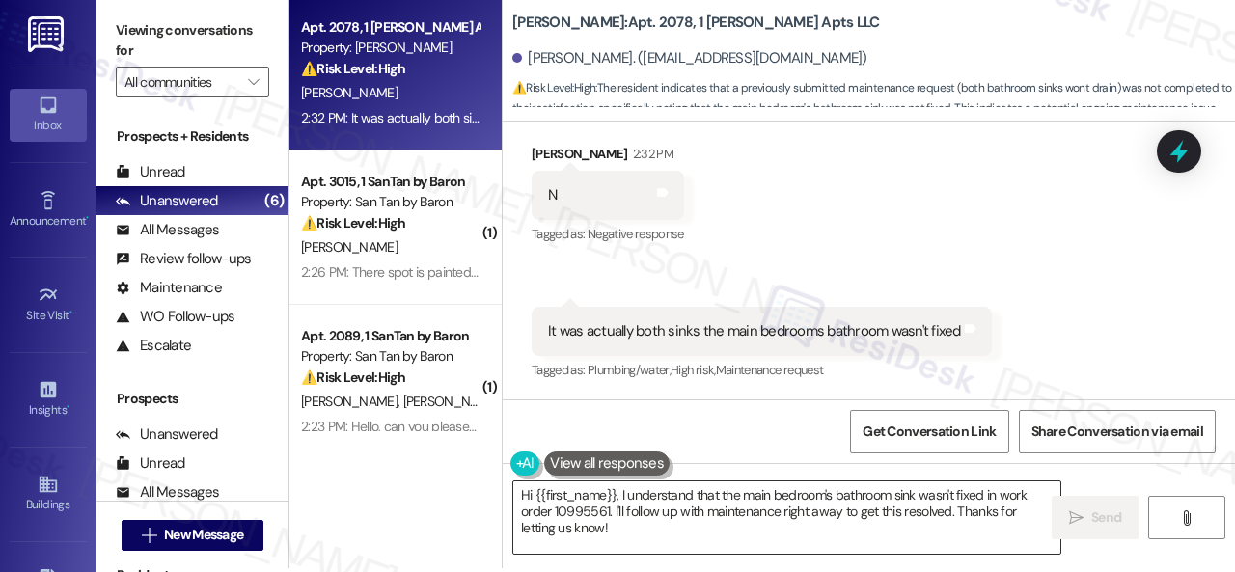
scroll to position [6, 0]
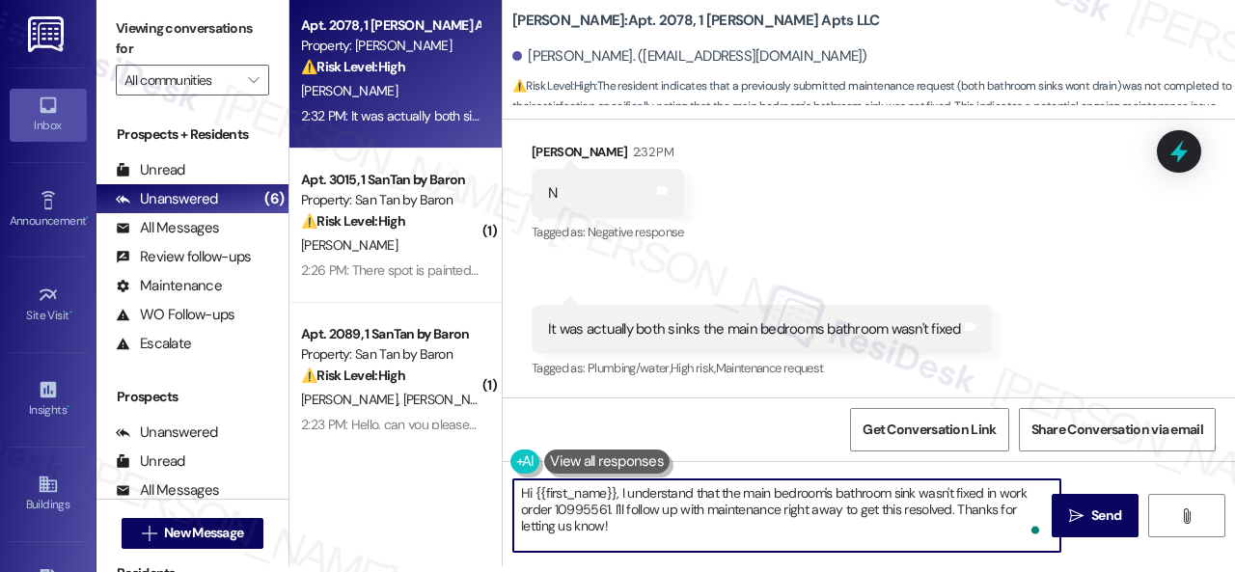
click at [617, 494] on textarea "Hi {{first_name}}, I understand that the main bedroom's bathroom sink wasn't fi…" at bounding box center [786, 515] width 547 height 72
drag, startPoint x: 983, startPoint y: 493, endPoint x: 978, endPoint y: 527, distance: 34.1
click at [978, 527] on textarea "Hi {{first_name}}, I understand that the main bedroom's bathroom sink wasn't fi…" at bounding box center [786, 515] width 547 height 72
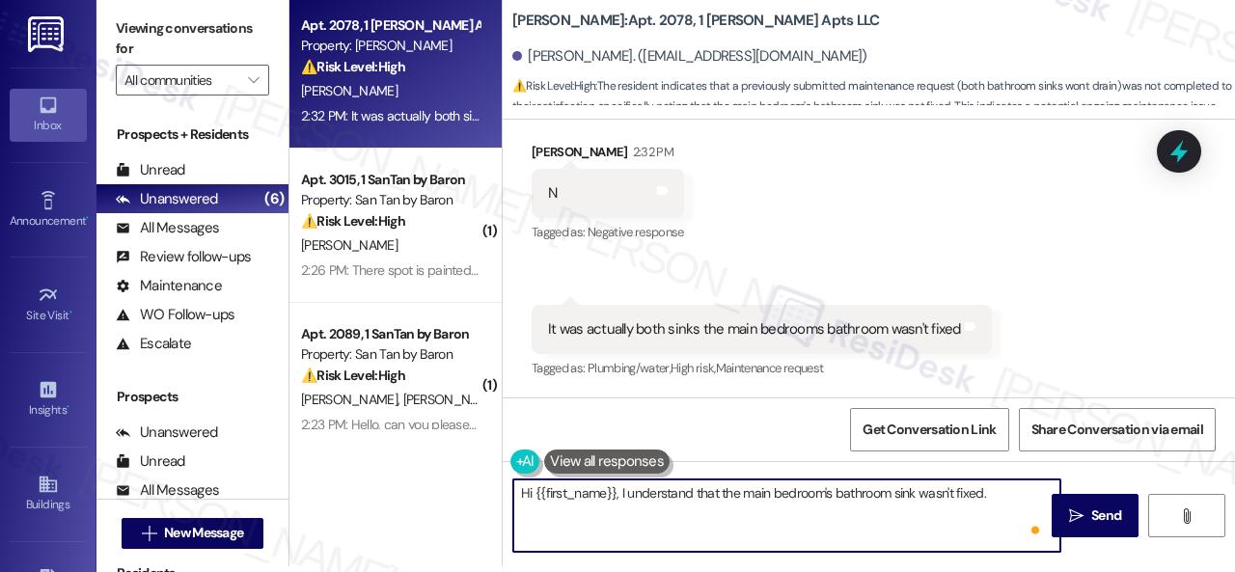
paste textarea "Have you already submitted a maintenance request for the remaining sink?"
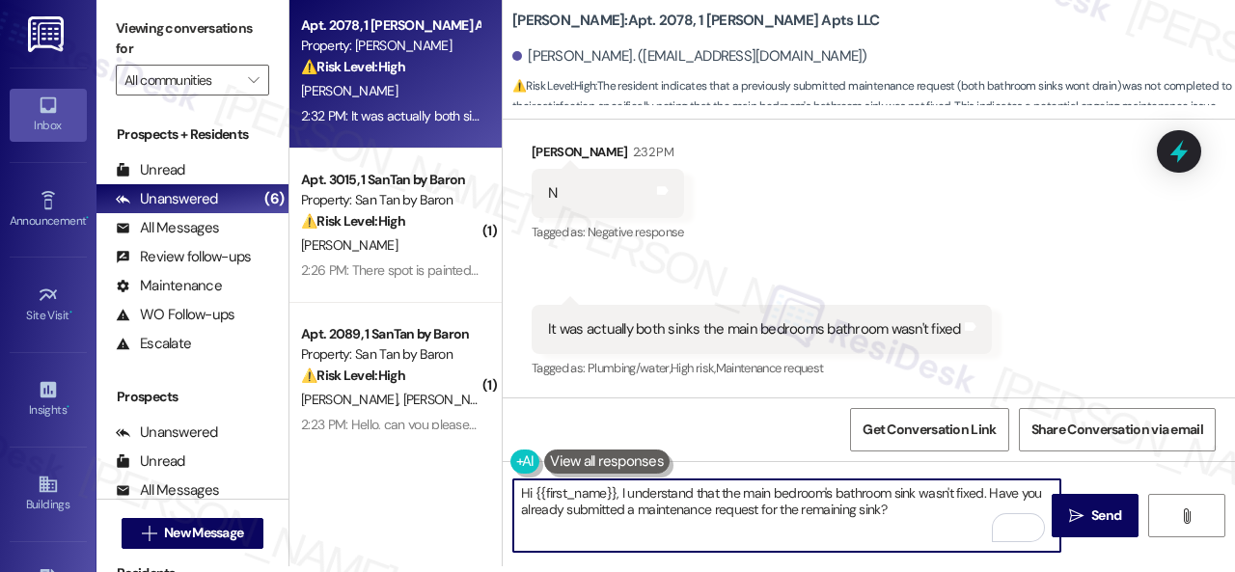
click at [627, 512] on textarea "Hi {{first_name}}, I understand that the main bedroom's bathroom sink wasn't fi…" at bounding box center [786, 515] width 547 height 72
click at [636, 512] on textarea "Hi {{first_name}}, I understand that the main bedroom's bathroom sink wasn't fi…" at bounding box center [786, 515] width 547 height 72
type textarea "Hi {{first_name}}, I understand that the main bedroom's bathroom sink wasn't fi…"
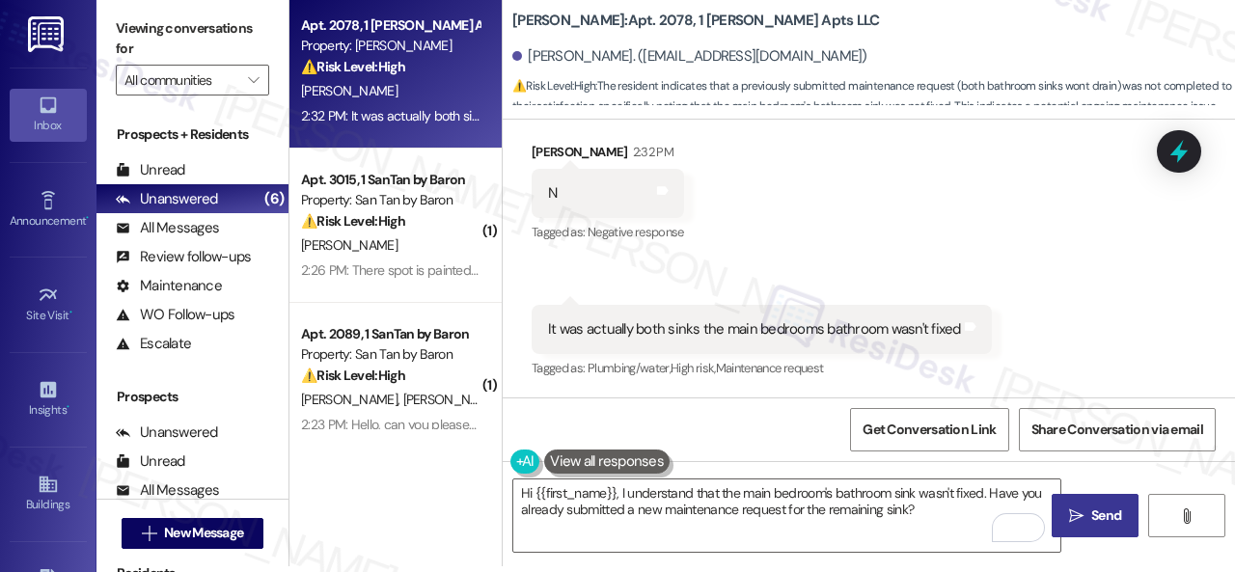
click at [1097, 514] on span "Send" at bounding box center [1106, 515] width 30 height 20
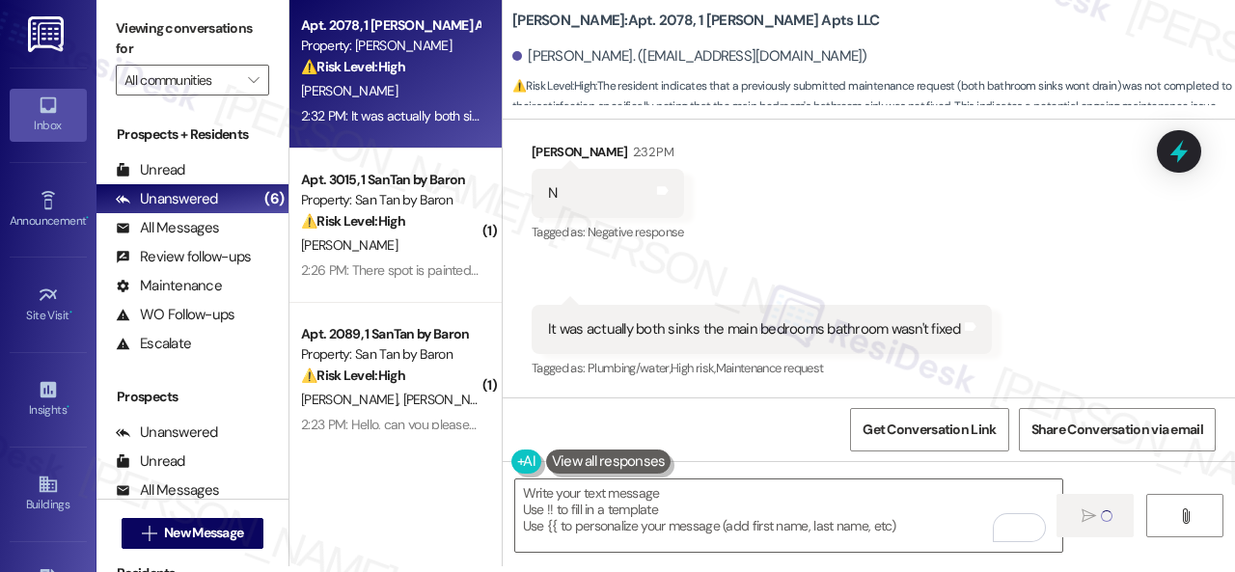
type textarea "Fetching suggested responses. Please feel free to read through the conversation…"
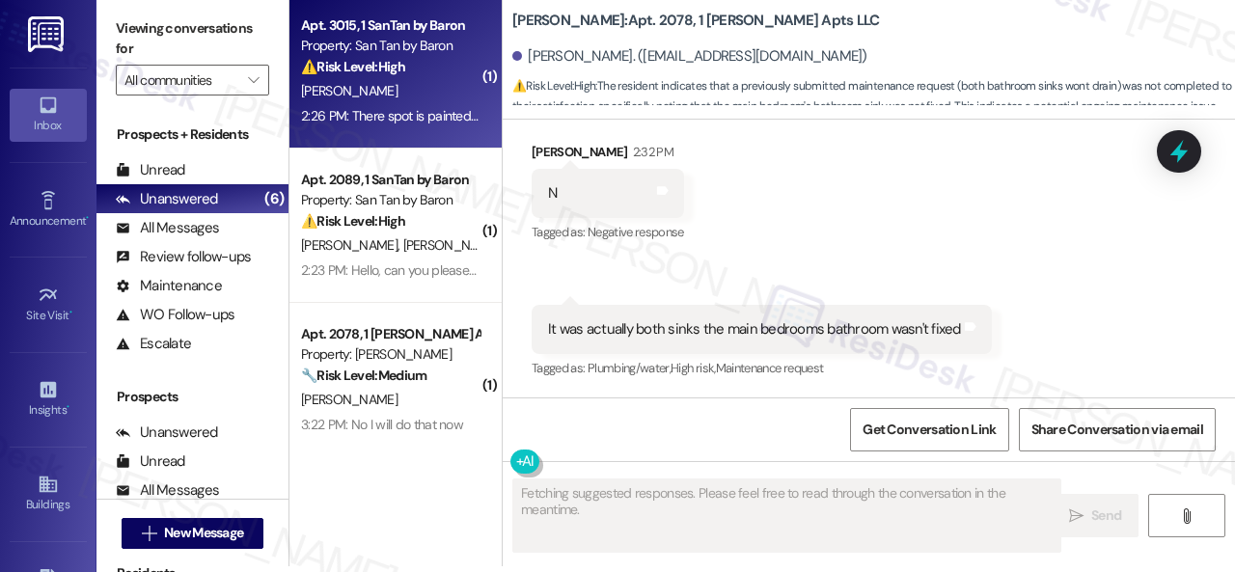
click at [407, 100] on div "[PERSON_NAME]" at bounding box center [390, 91] width 182 height 24
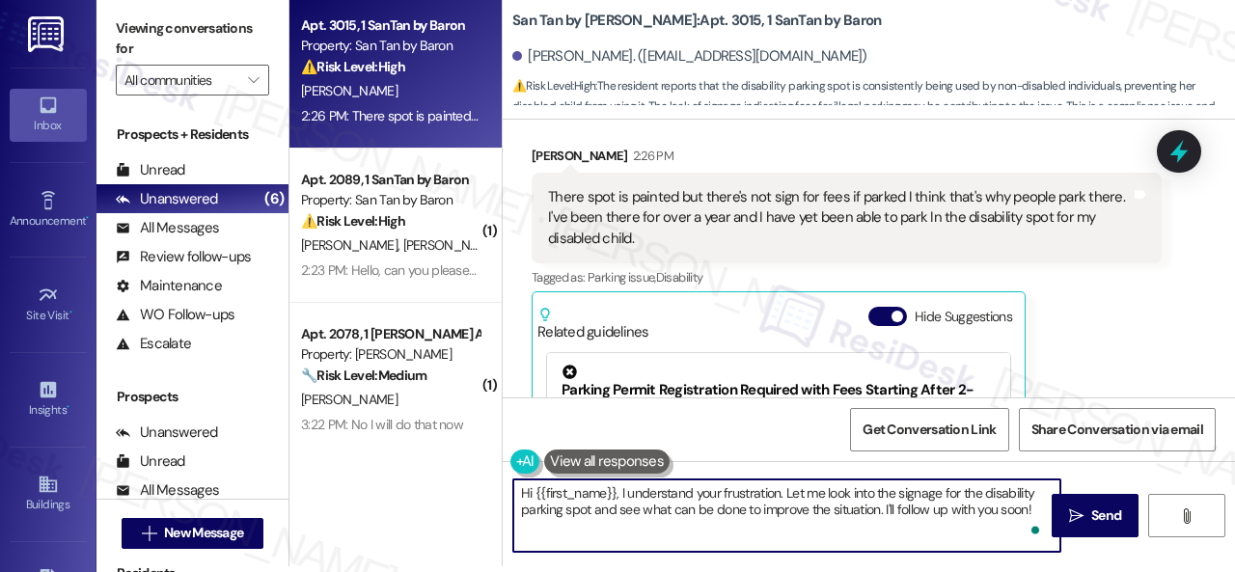
drag, startPoint x: 519, startPoint y: 498, endPoint x: 1192, endPoint y: 574, distance: 677.6
click at [1192, 571] on html "Inbox Go to Inbox Announcement • Send A Text Announcement Site Visit • Go to Si…" at bounding box center [617, 286] width 1235 height 572
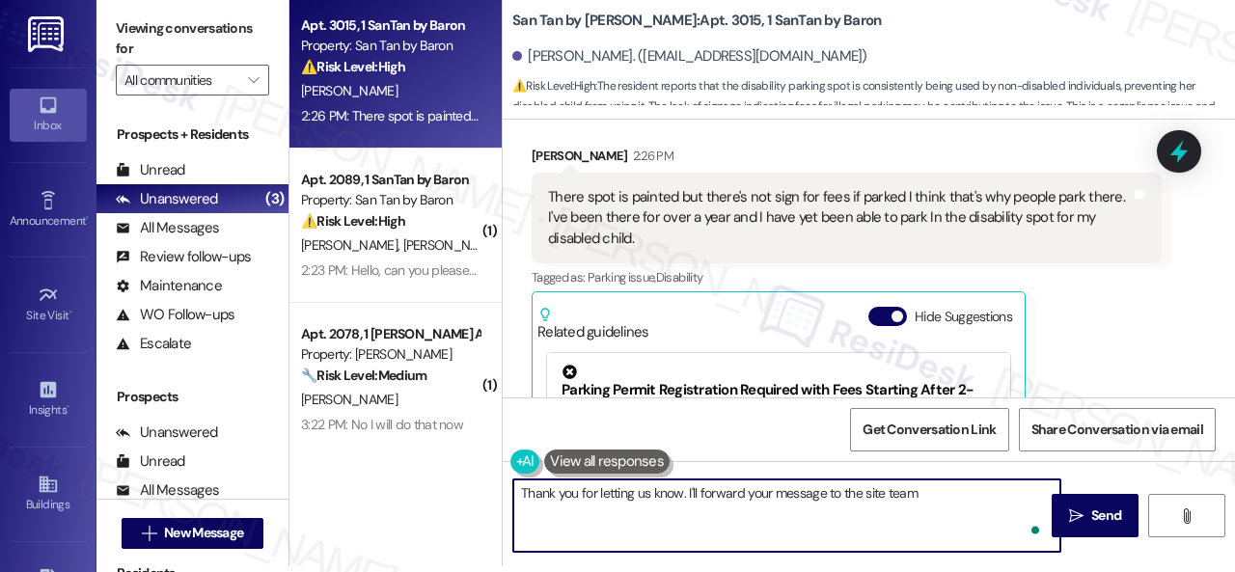
type textarea "Thank you for letting us know. I'll forward your message to the site team."
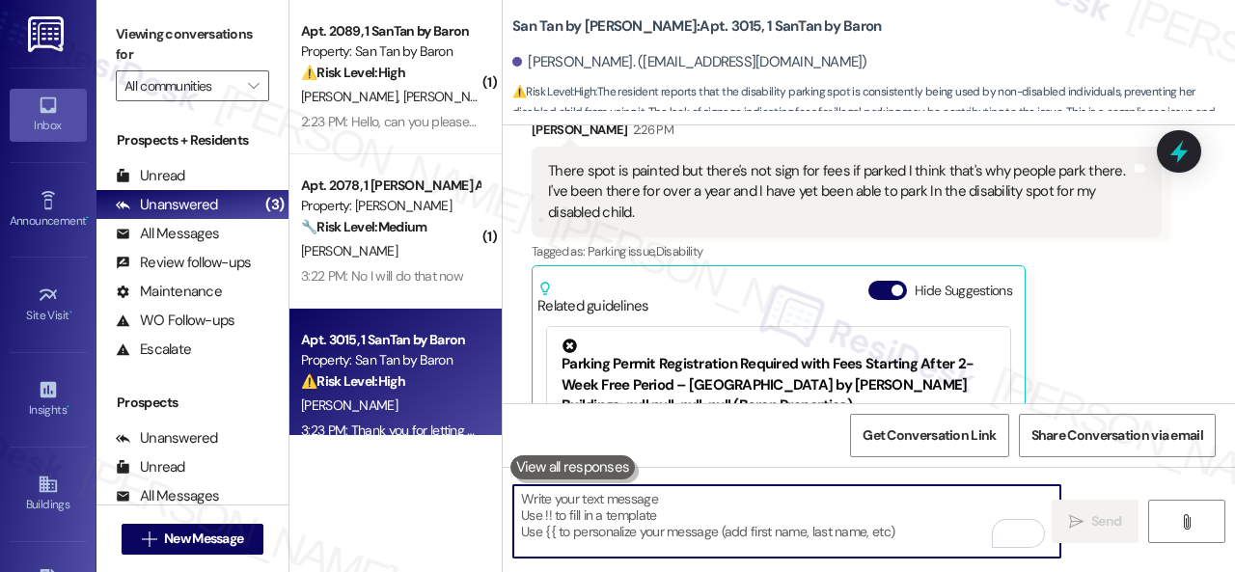
scroll to position [1520, 0]
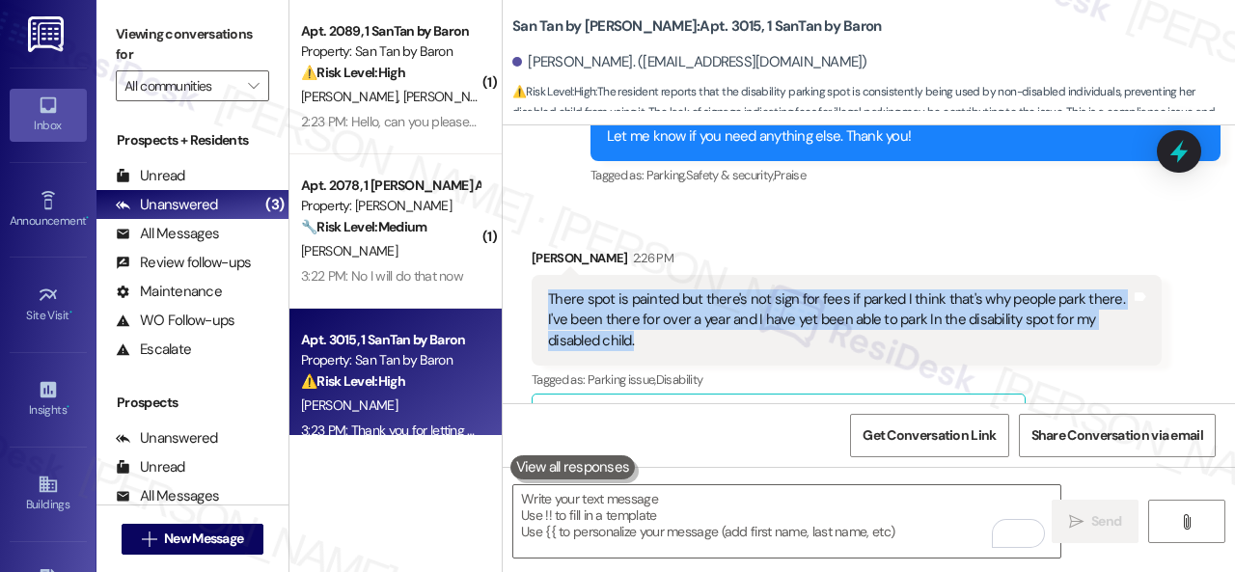
drag, startPoint x: 544, startPoint y: 298, endPoint x: 667, endPoint y: 340, distance: 130.2
click at [667, 340] on div "There spot is painted but there's not sign for fees if parked I think that's wh…" at bounding box center [846, 320] width 630 height 91
copy div "There spot is painted but there's not sign for fees if parked I think that's wh…"
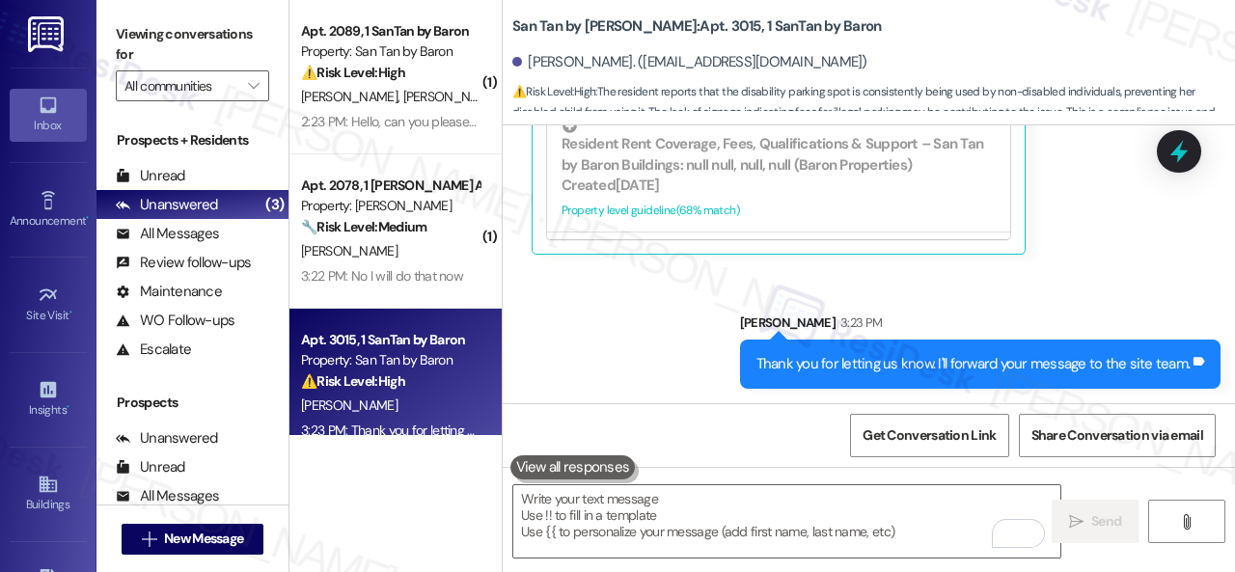
scroll to position [289, 0]
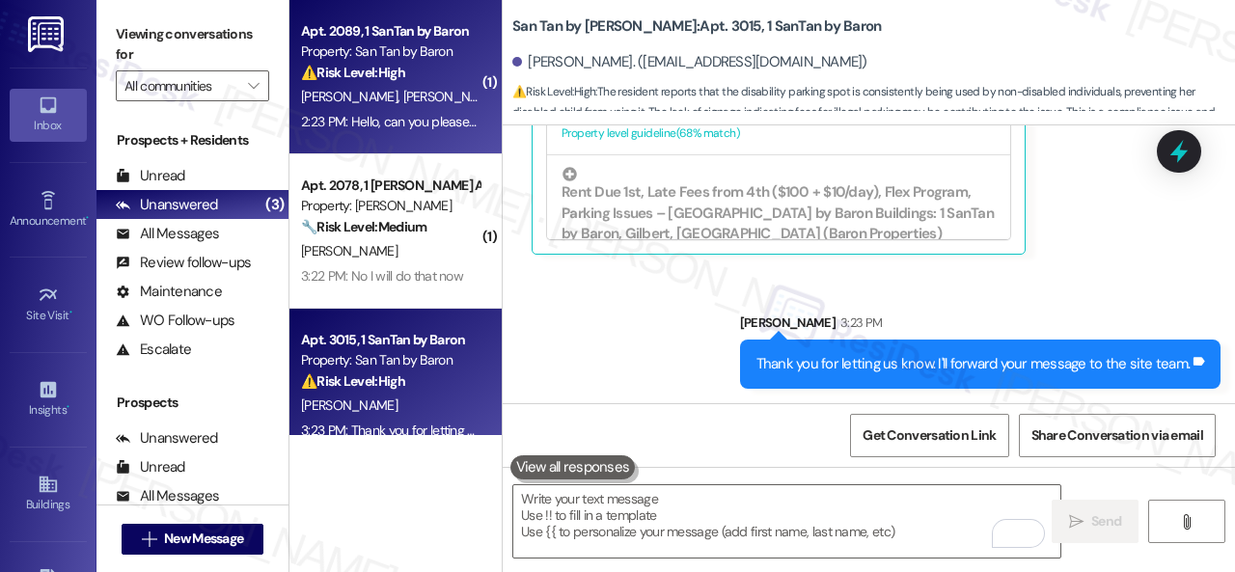
click at [449, 92] on div "L. Taylor T. Teresi" at bounding box center [390, 97] width 182 height 24
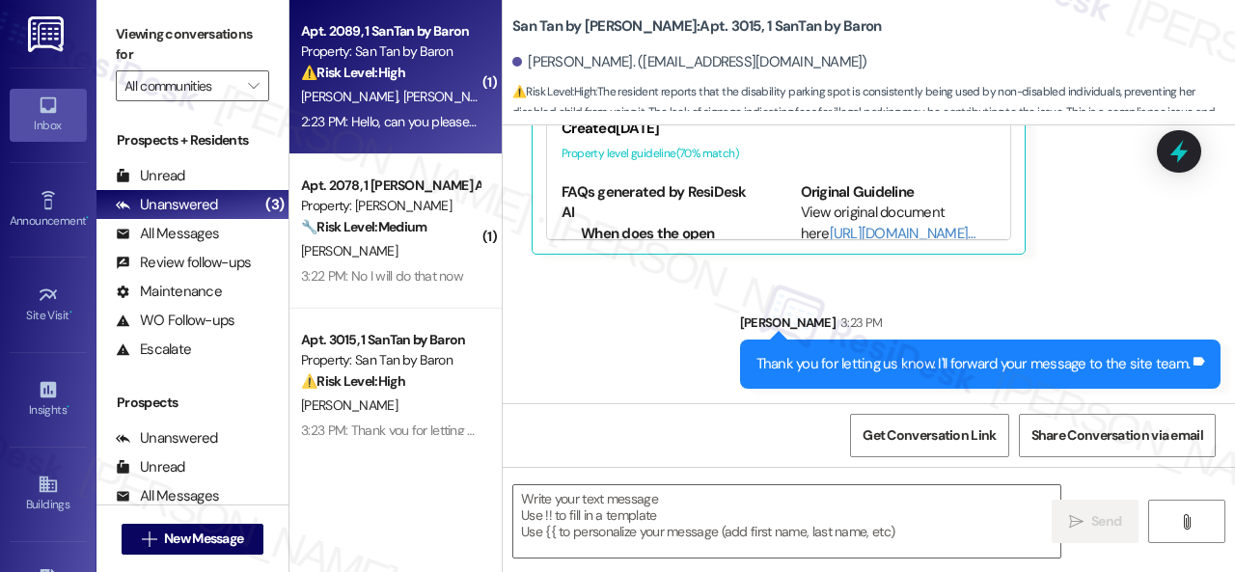
type textarea "Fetching suggested responses. Please feel free to read through the conversation…"
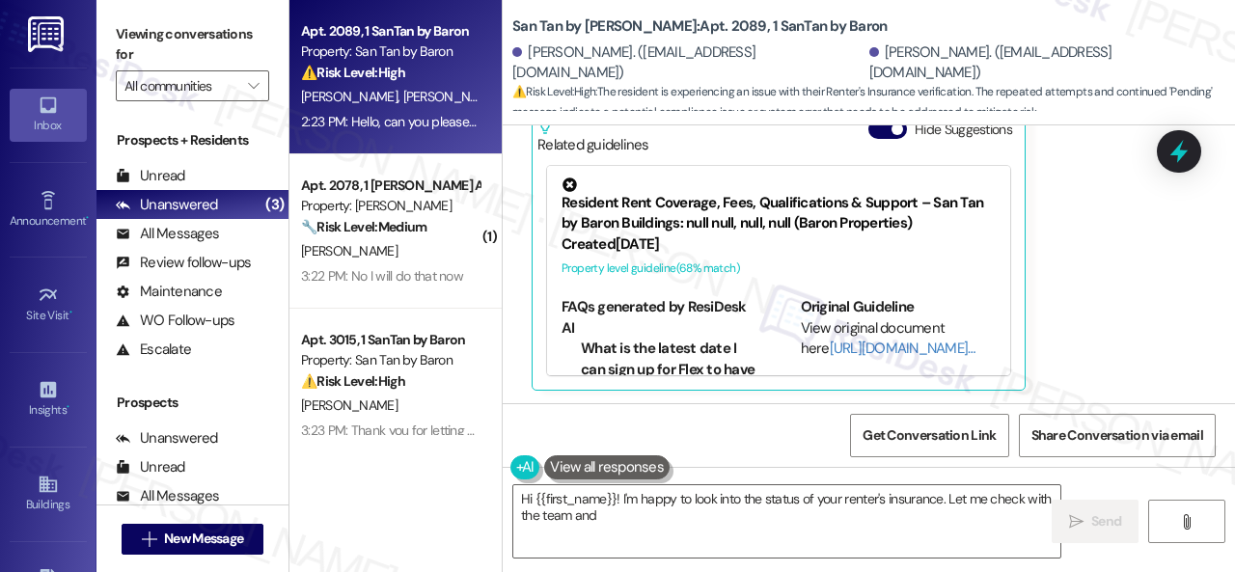
scroll to position [745, 0]
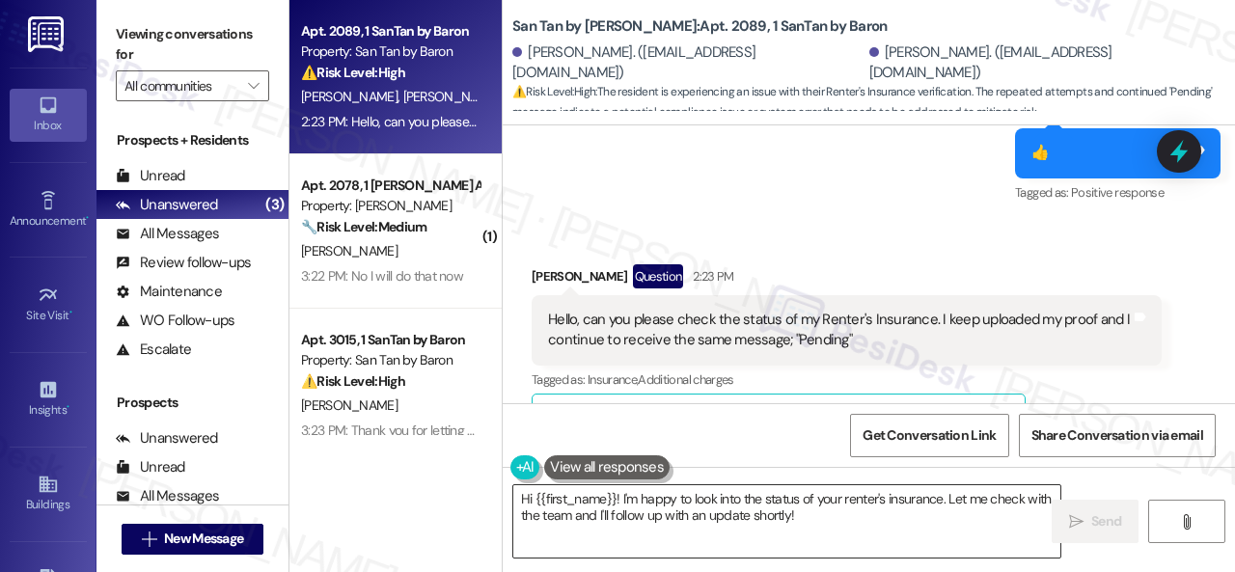
click at [862, 516] on textarea "Hi {{first_name}}! I'm happy to look into the status of your renter's insurance…" at bounding box center [786, 521] width 547 height 72
click at [1094, 523] on span "Send" at bounding box center [1106, 521] width 30 height 20
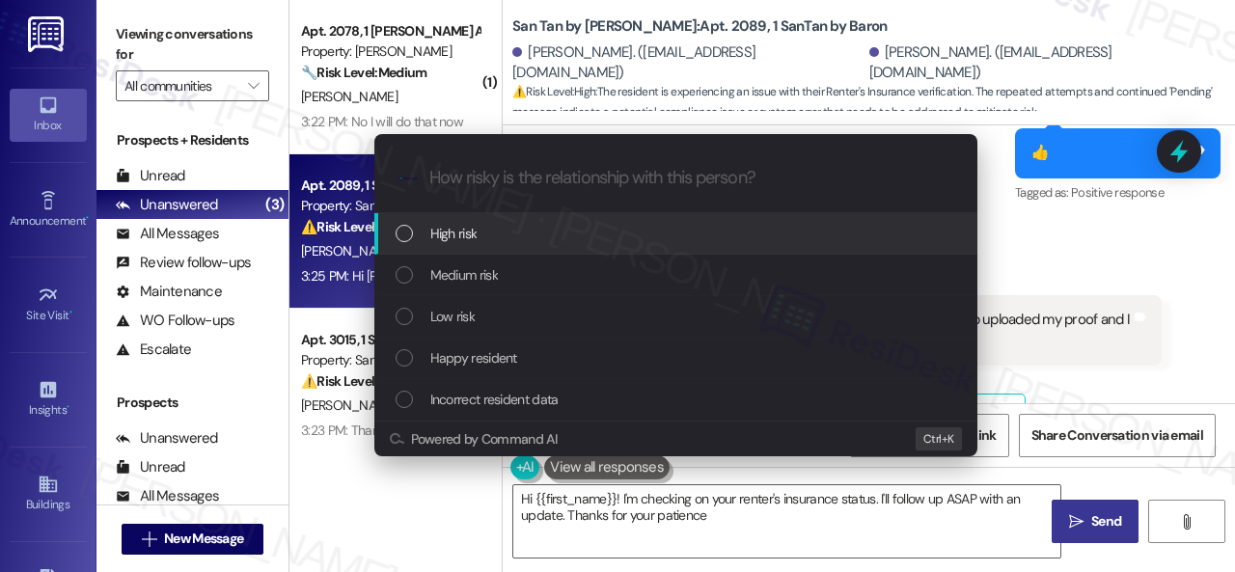
type textarea "Hi {{first_name}}! I'm checking on your renter's insurance status. I'll follow …"
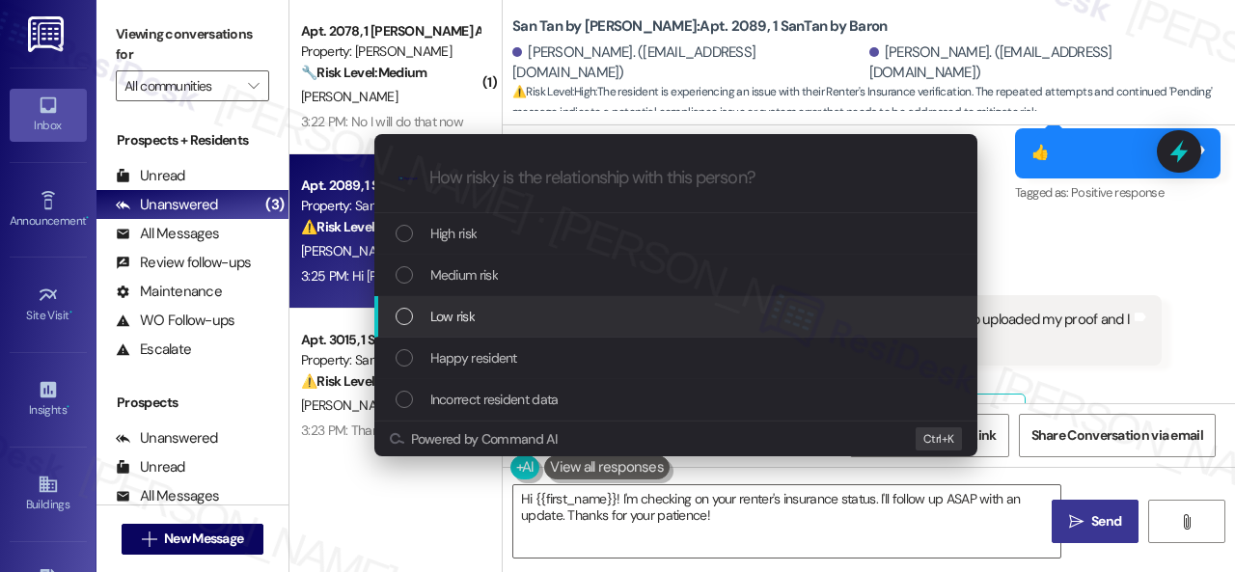
click at [434, 304] on div "Low risk" at bounding box center [675, 316] width 603 height 41
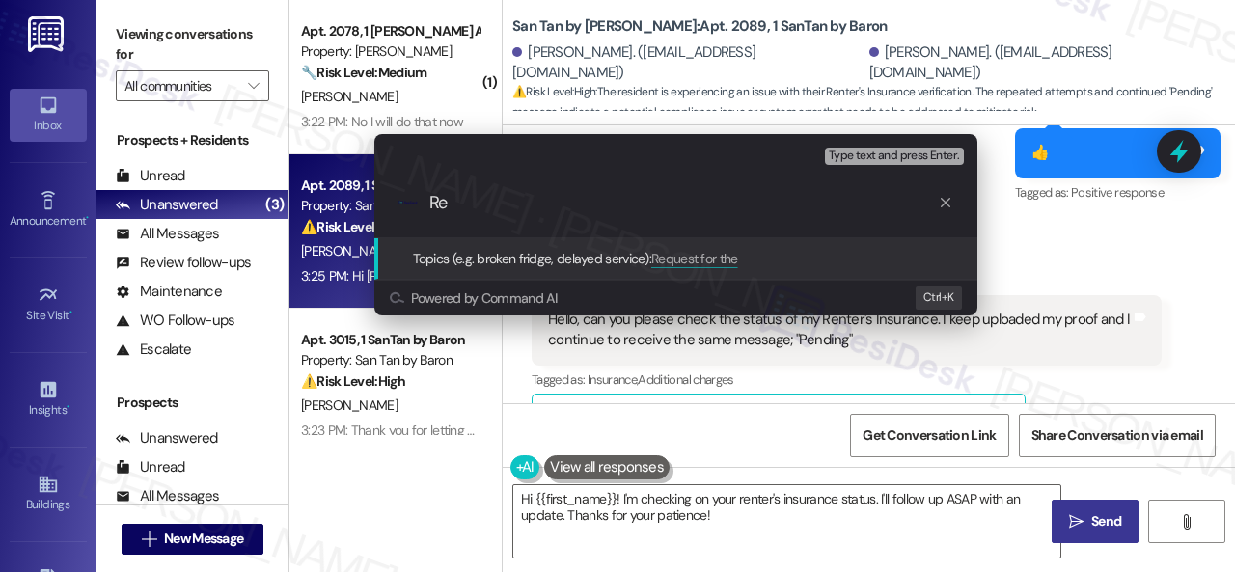
type input "R"
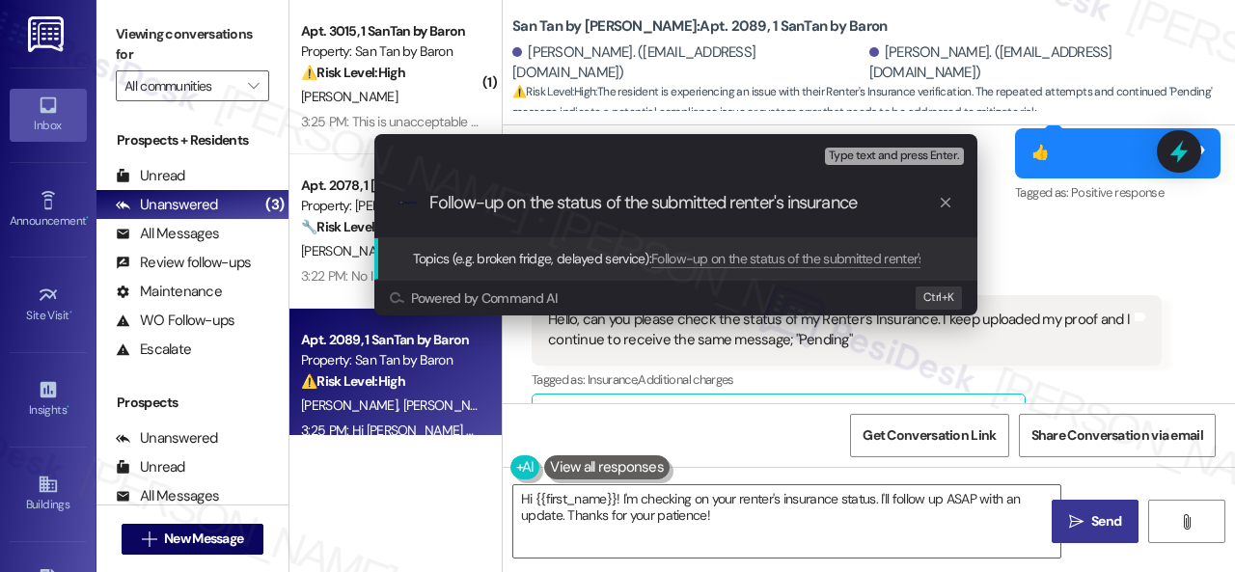
type input "Follow-up on the status of the submitted renter's insurance."
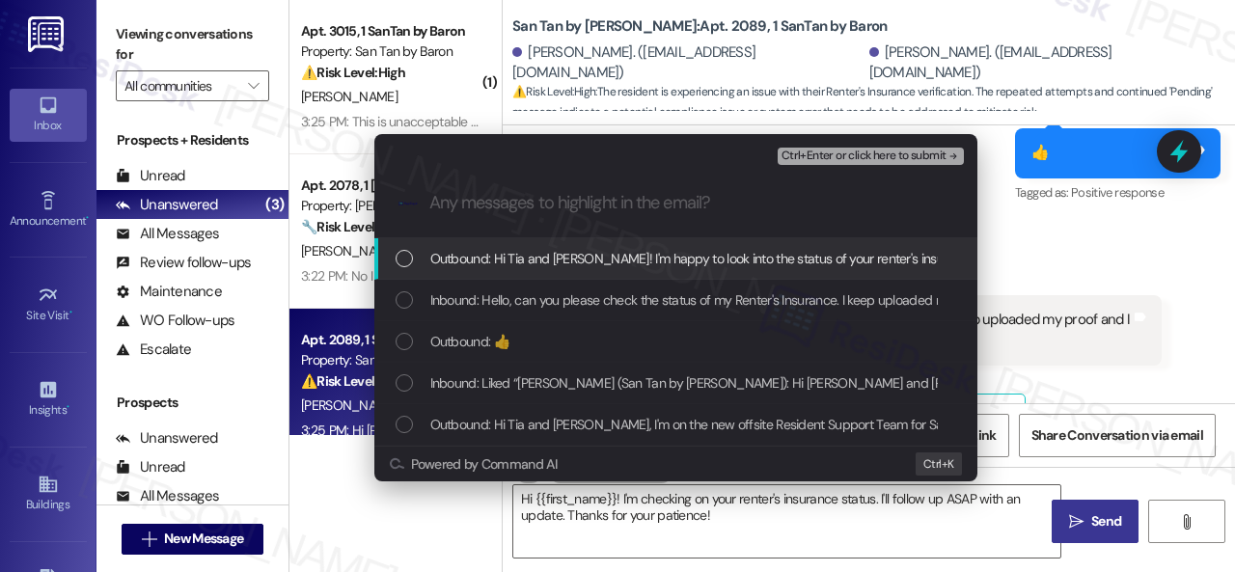
click at [563, 306] on span "Inbound: Hello, can you please check the status of my Renter's Insurance. I kee…" at bounding box center [862, 299] width 865 height 21
click at [827, 148] on button "Ctrl+Enter or click here to submit" at bounding box center [870, 156] width 186 height 17
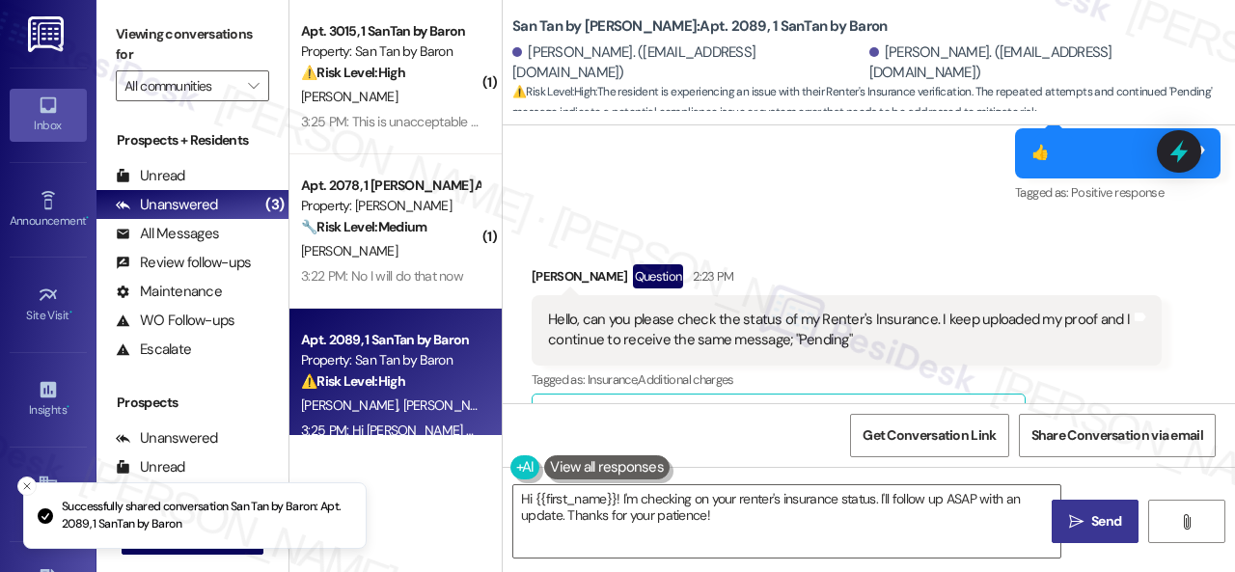
scroll to position [1034, 0]
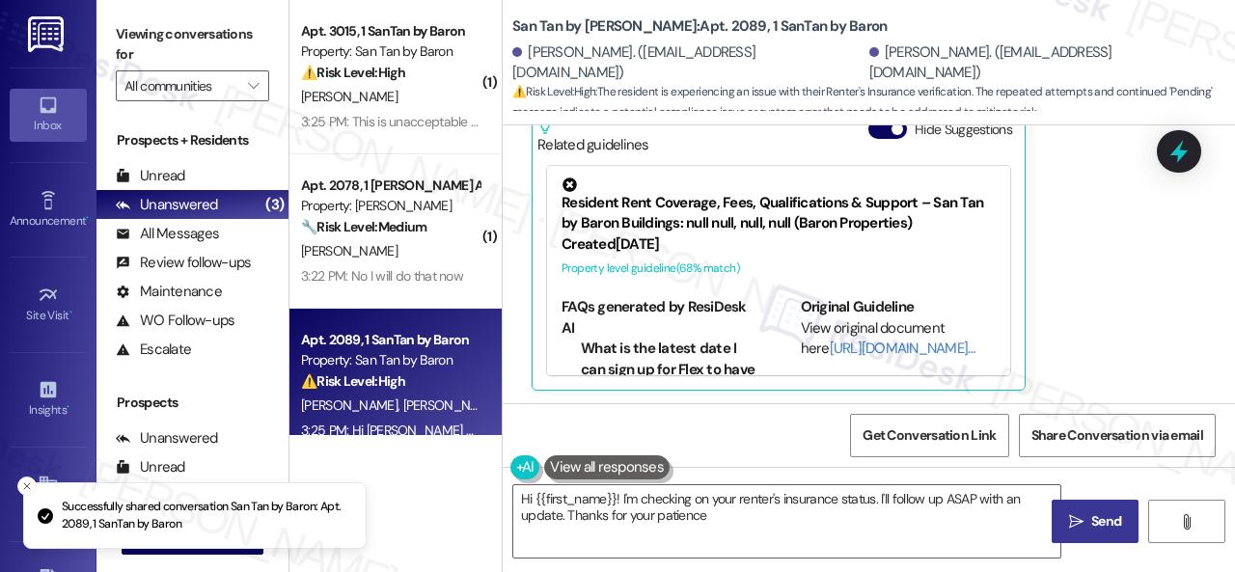
type textarea "Hi {{first_name}}! I'm checking on your renter's insurance status. I'll follow …"
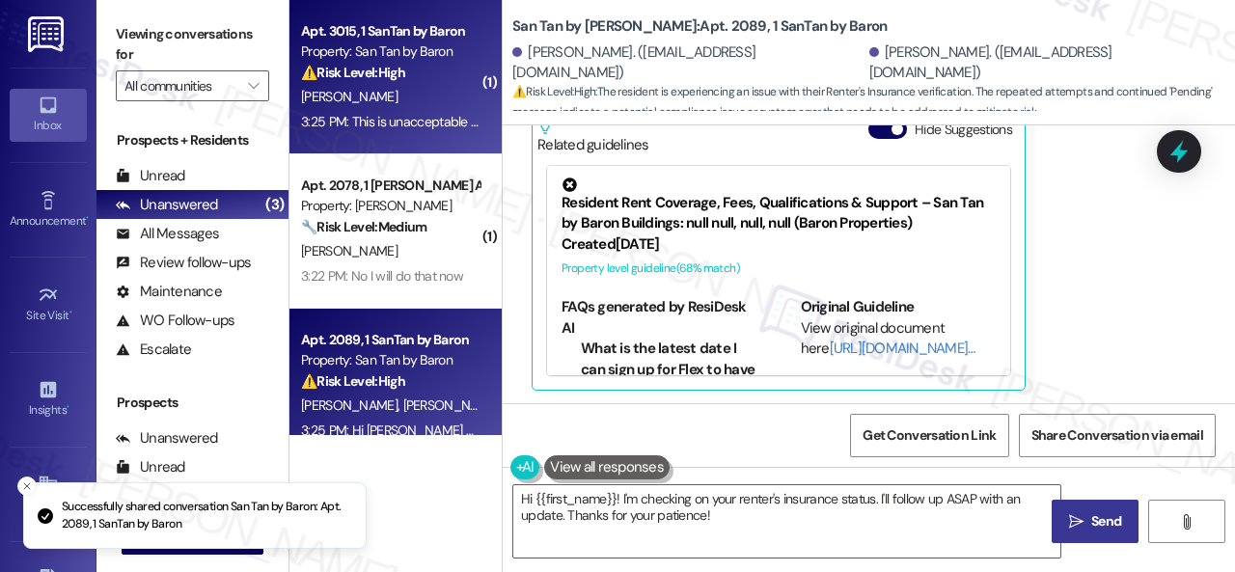
click at [424, 101] on div "[PERSON_NAME]" at bounding box center [390, 97] width 182 height 24
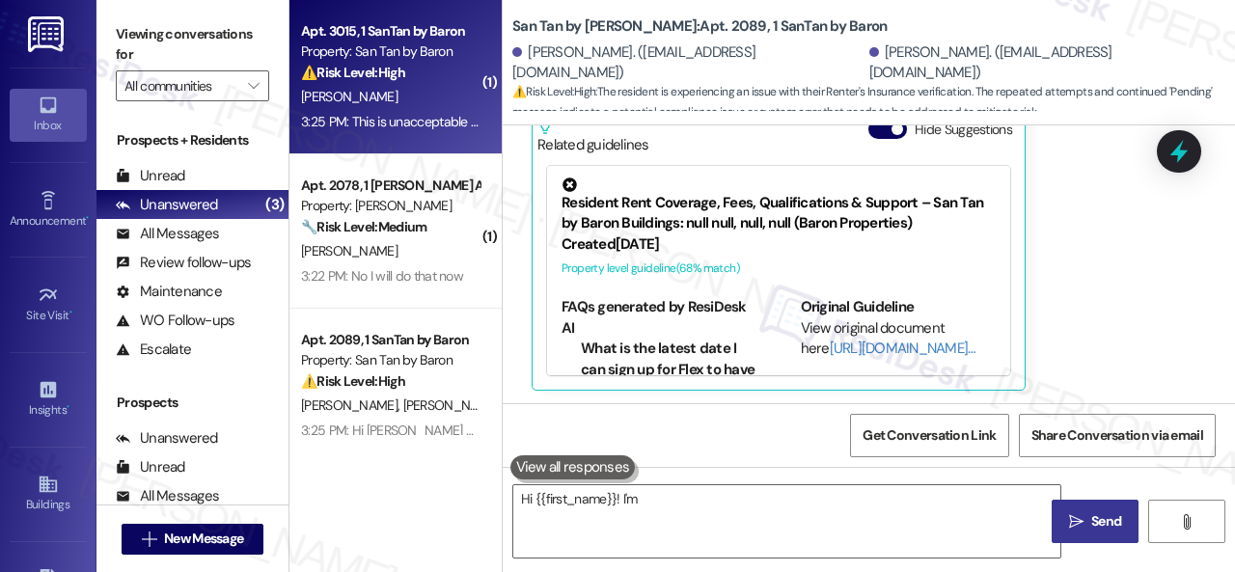
type textarea "Hi {{first_name}}! I'm checking"
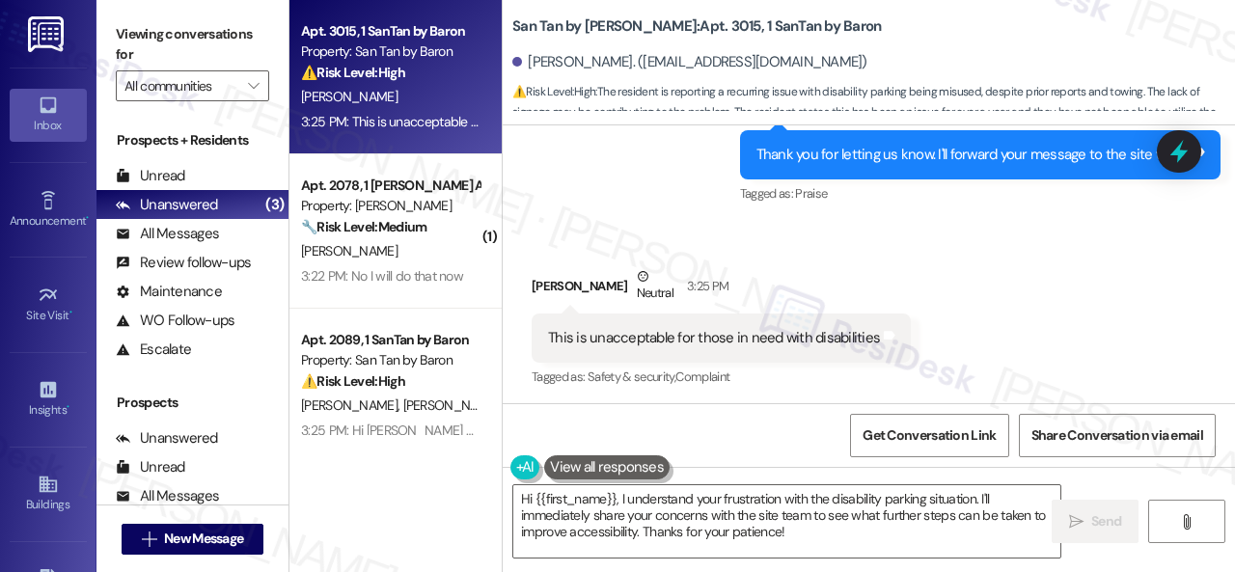
scroll to position [1928, 0]
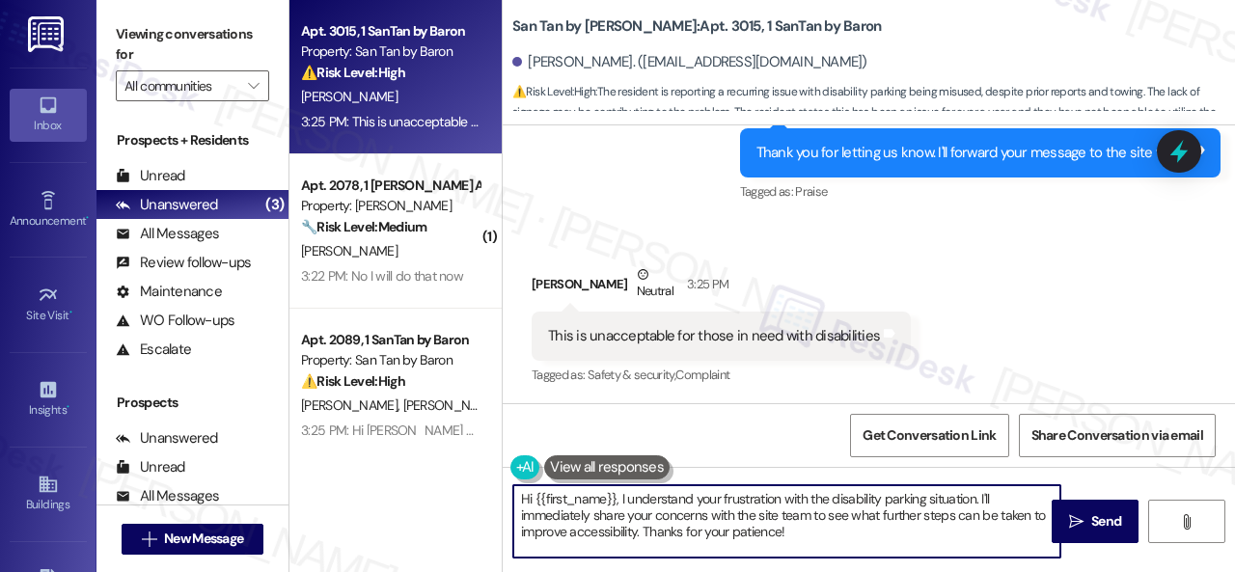
drag, startPoint x: 803, startPoint y: 537, endPoint x: 413, endPoint y: 462, distance: 397.8
click at [413, 462] on div "Apt. 3015, 1 SanTan by Baron Property: San Tan by Baron ⚠️ Risk Level: High The…" at bounding box center [761, 286] width 945 height 572
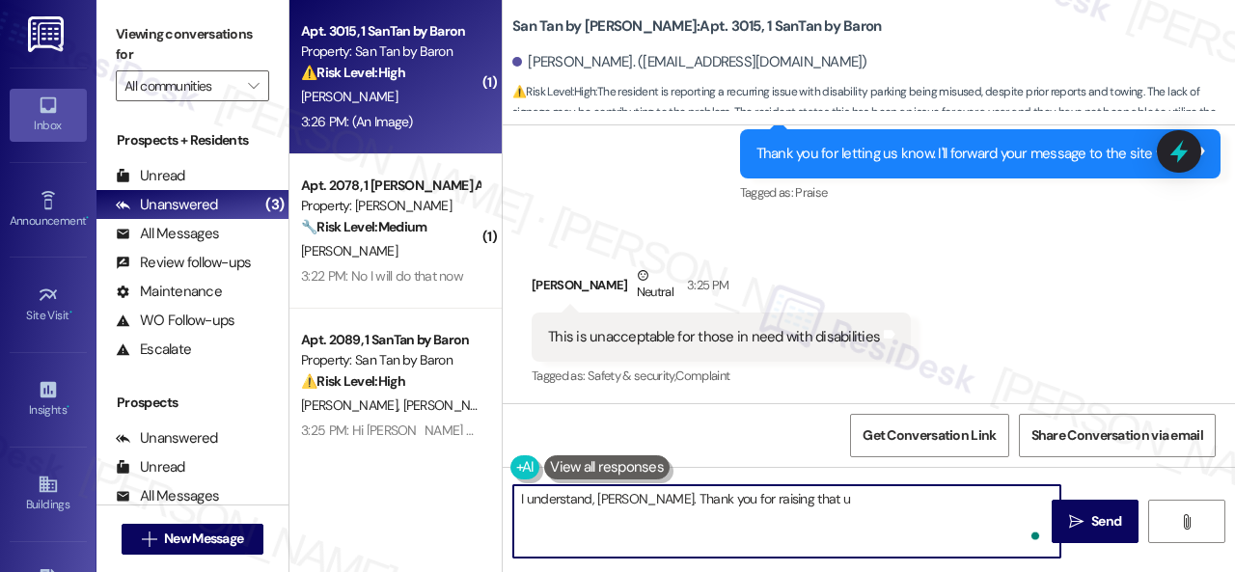
scroll to position [2342, 0]
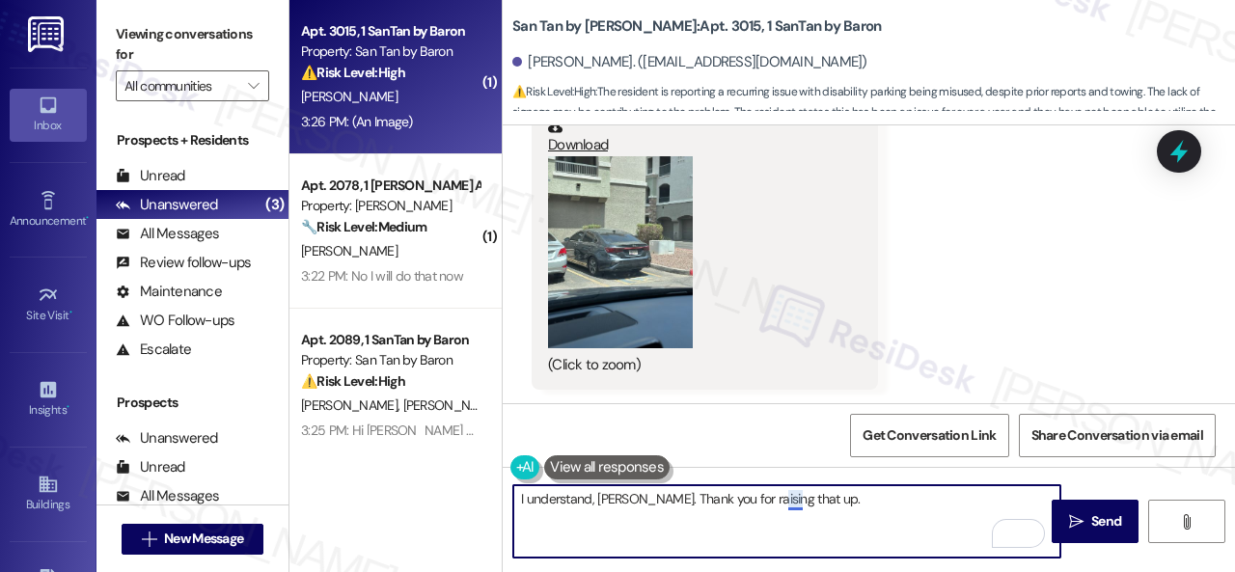
click at [790, 499] on textarea "I understand, Carolyn. Thank you for raising that up." at bounding box center [786, 521] width 547 height 72
click at [863, 501] on textarea "I understand, Carolyn. Thank you for raising that." at bounding box center [786, 521] width 547 height 72
type textarea "I understand, Carolyn. Thank you for raising that."
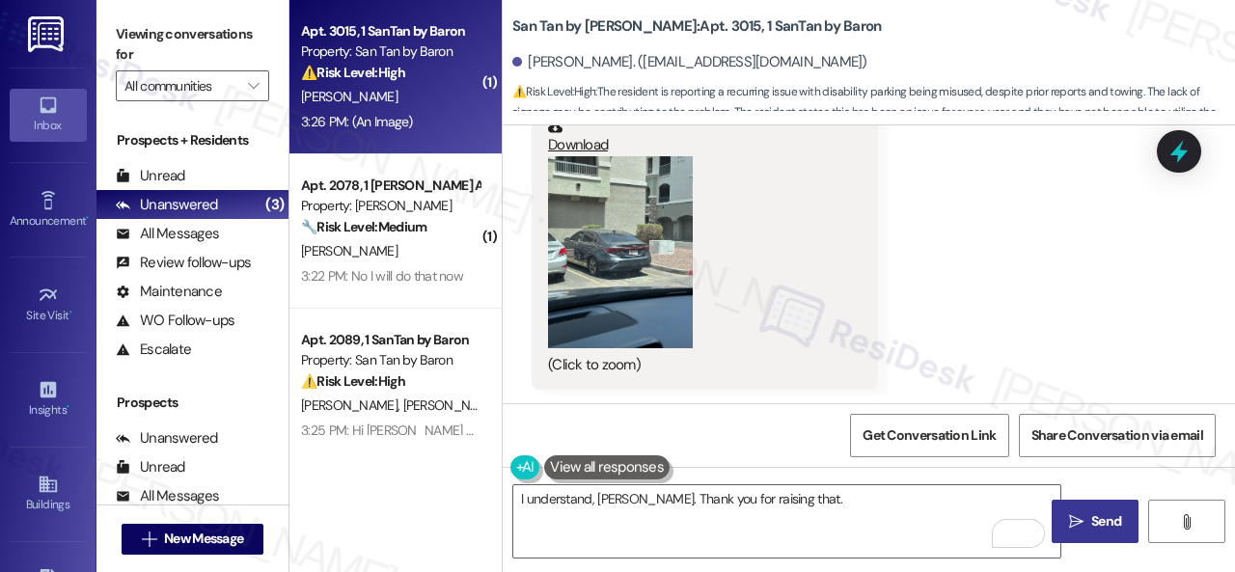
click at [1107, 523] on span "Send" at bounding box center [1106, 521] width 30 height 20
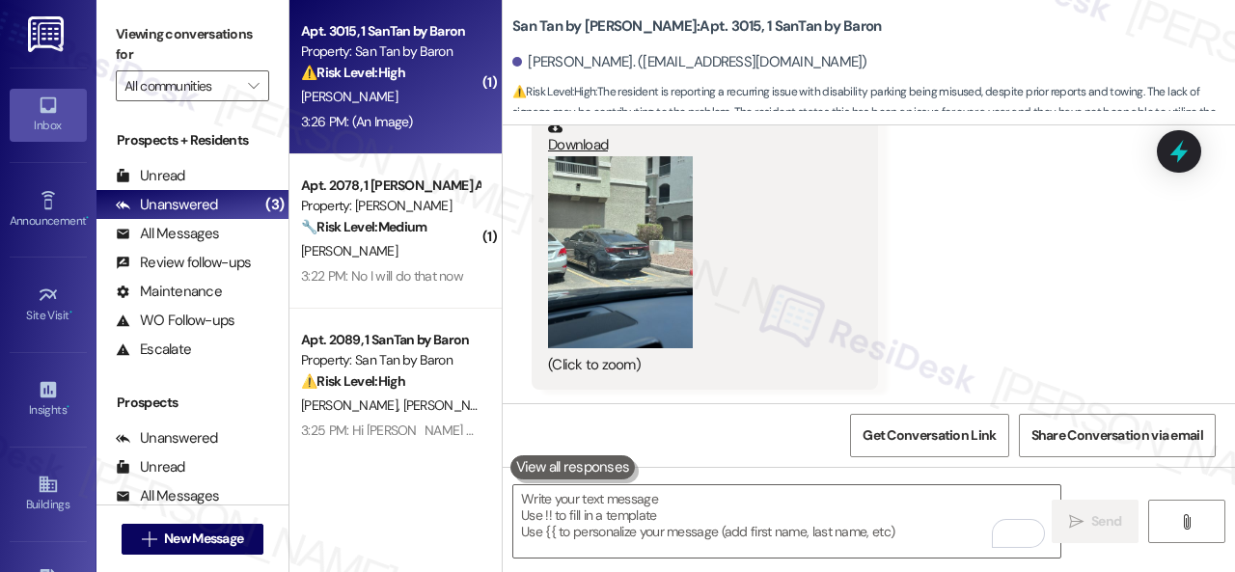
scroll to position [2341, 0]
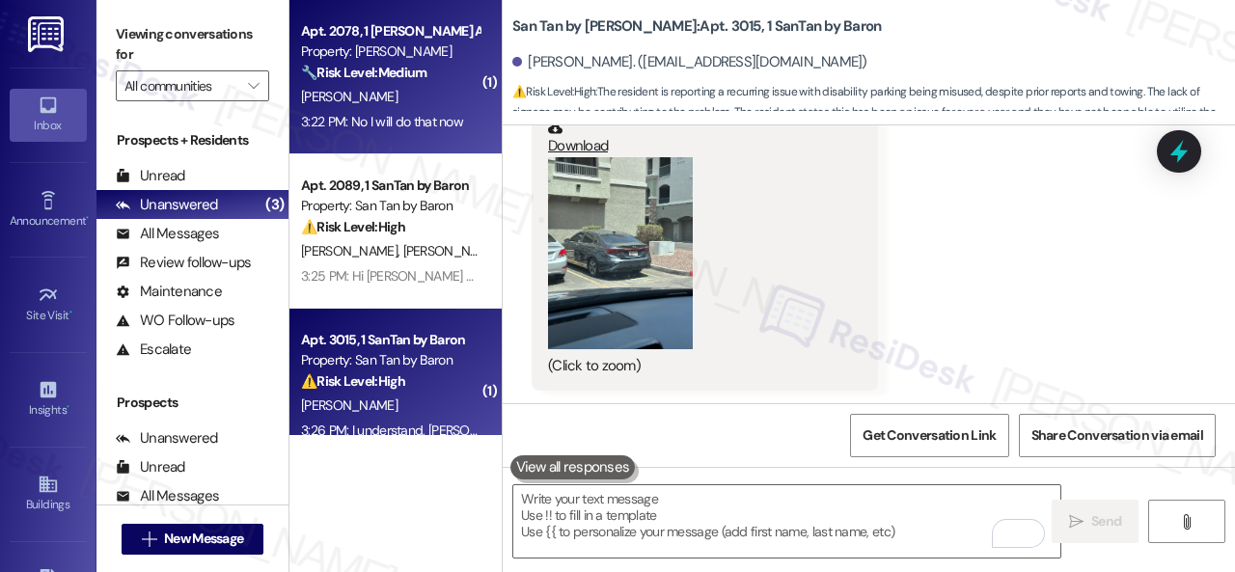
click at [432, 88] on div "[PERSON_NAME]" at bounding box center [390, 97] width 182 height 24
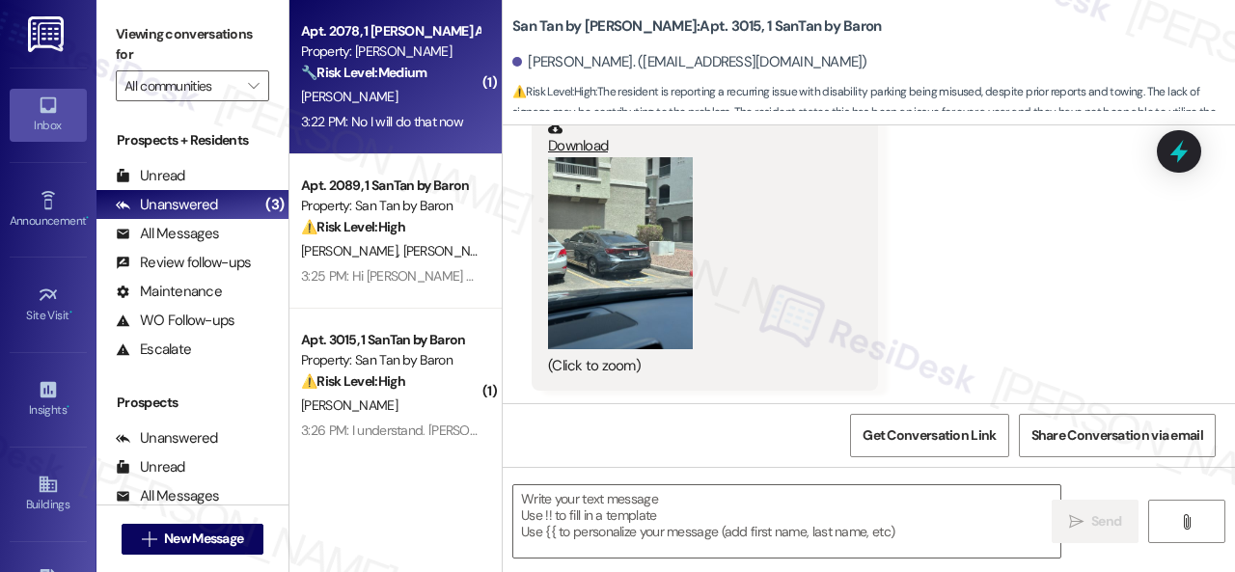
type textarea "Fetching suggested responses. Please feel free to read through the conversation…"
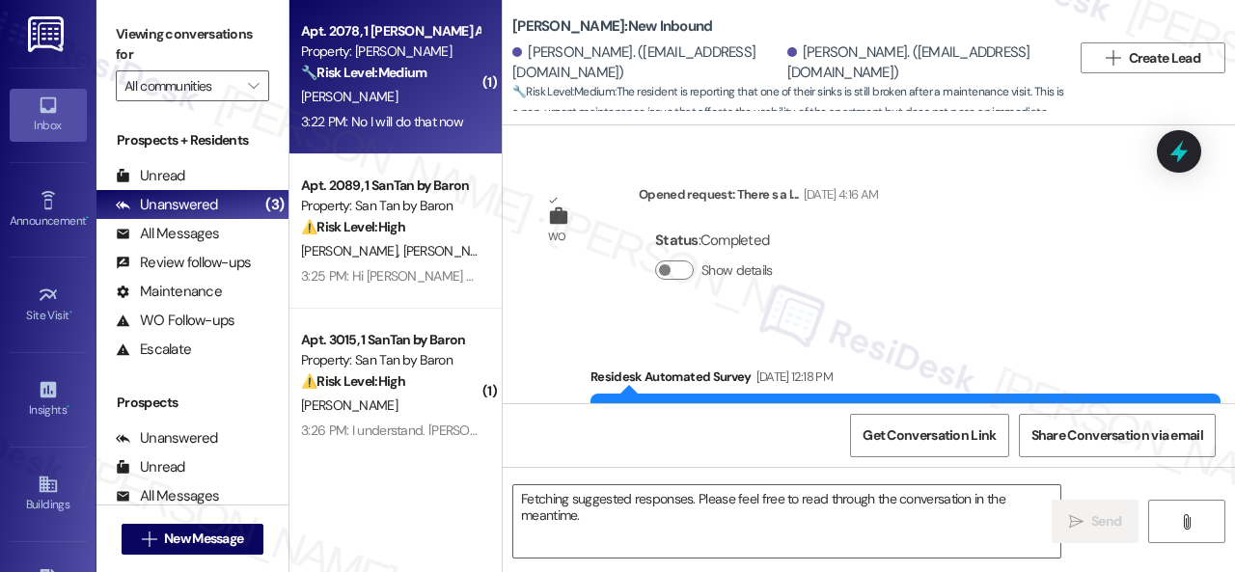
scroll to position [4647, 0]
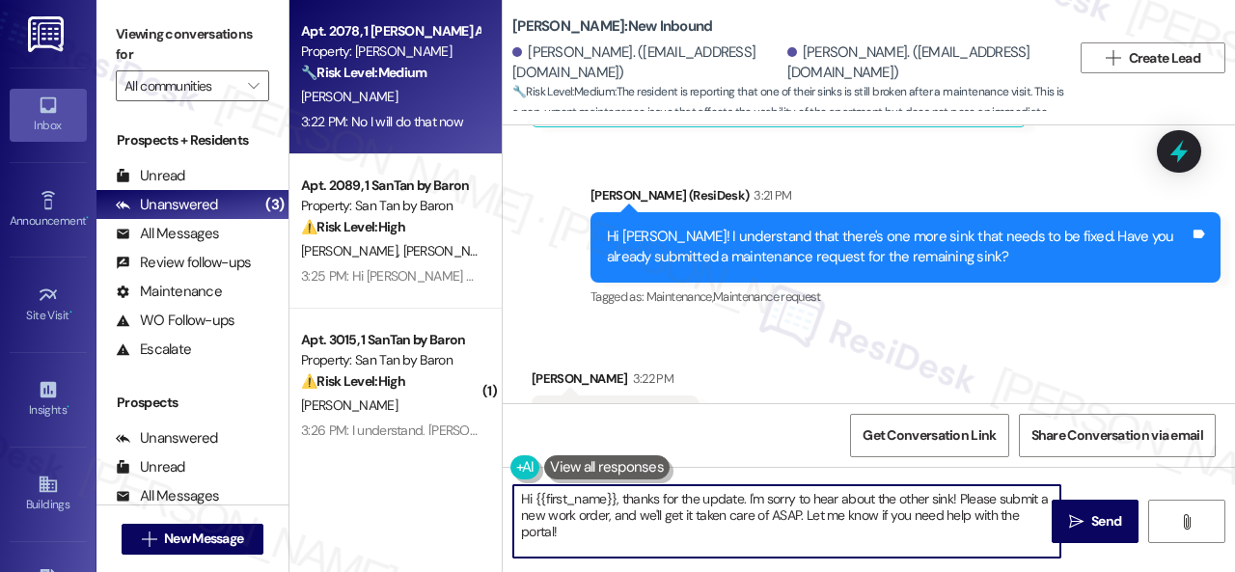
drag, startPoint x: 581, startPoint y: 543, endPoint x: 361, endPoint y: 484, distance: 227.7
click at [399, 462] on div "Apt. 2078, 1 Dana Park Apts LLC Property: Dana Park 🔧 Risk Level: Medium The re…" at bounding box center [761, 286] width 945 height 572
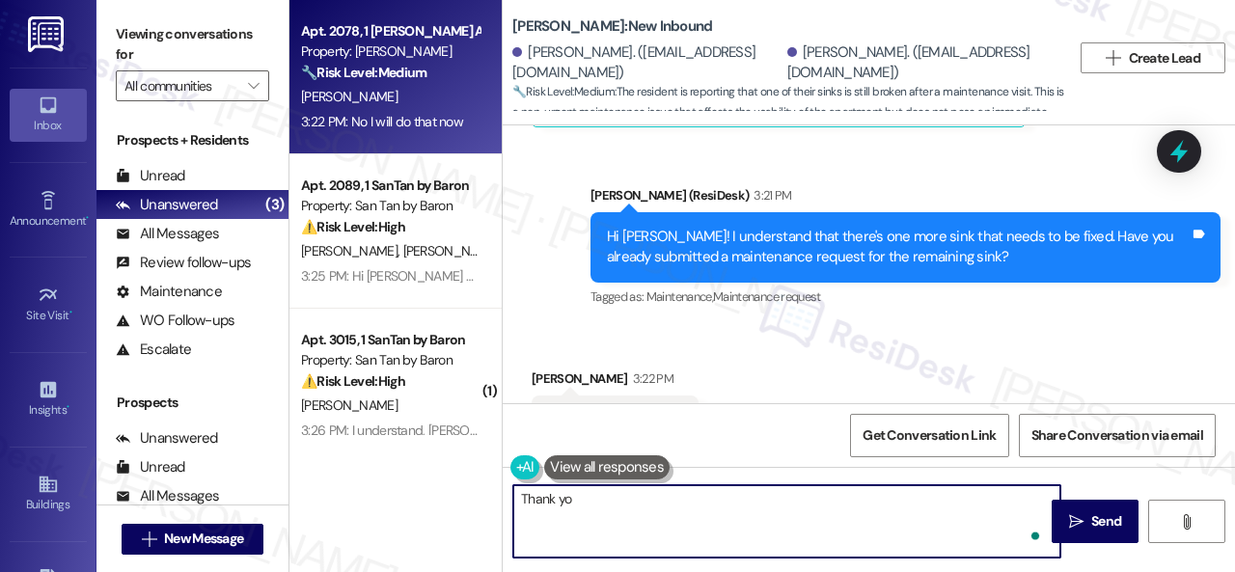
type textarea "Thank you"
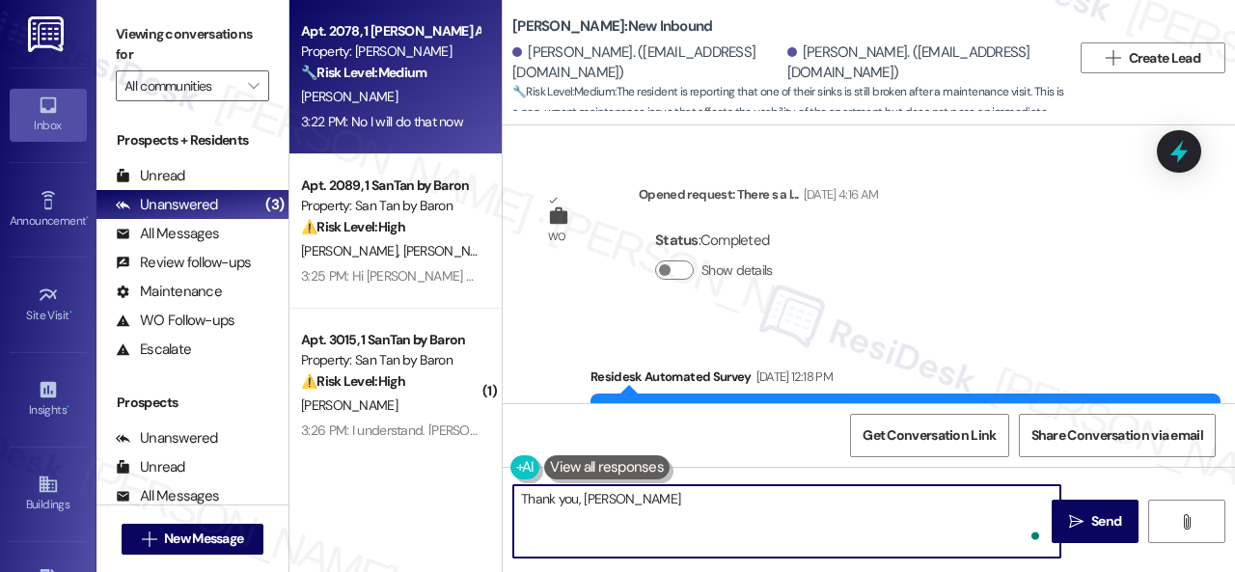
scroll to position [4647, 0]
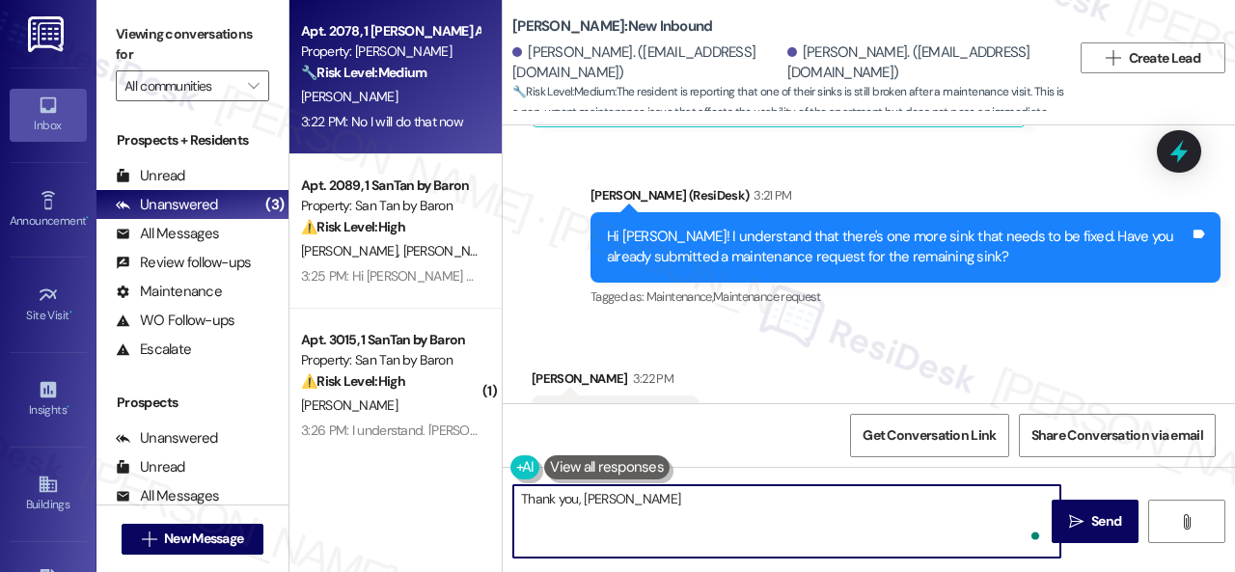
type textarea "Thank you, [PERSON_NAME]."
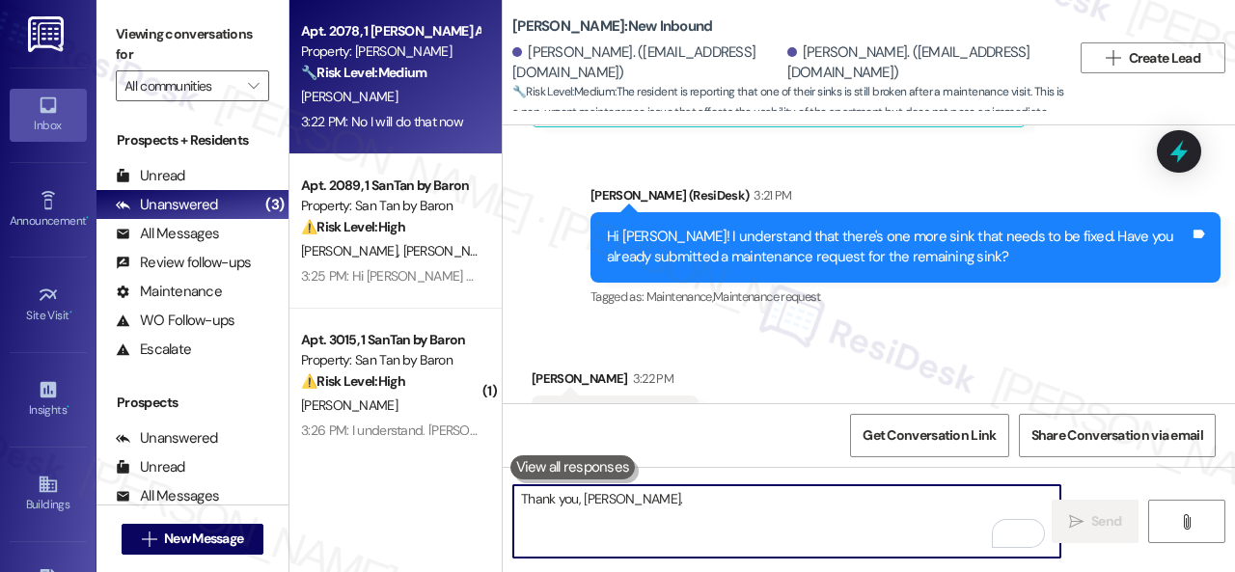
scroll to position [4645, 0]
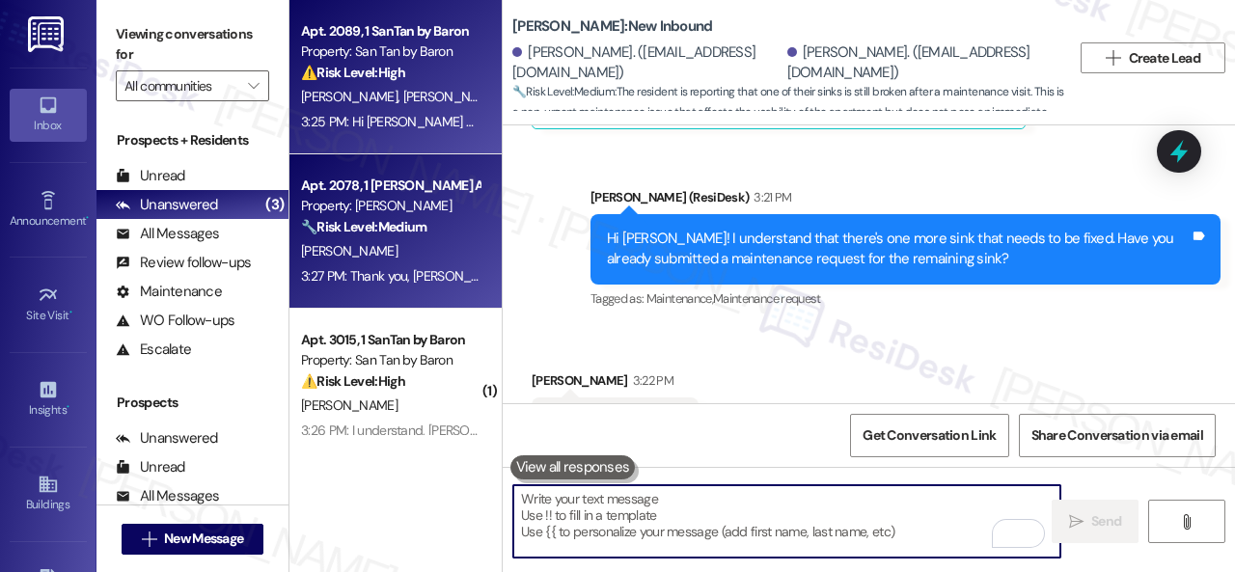
click at [409, 94] on div "[PERSON_NAME] [PERSON_NAME]" at bounding box center [390, 97] width 182 height 24
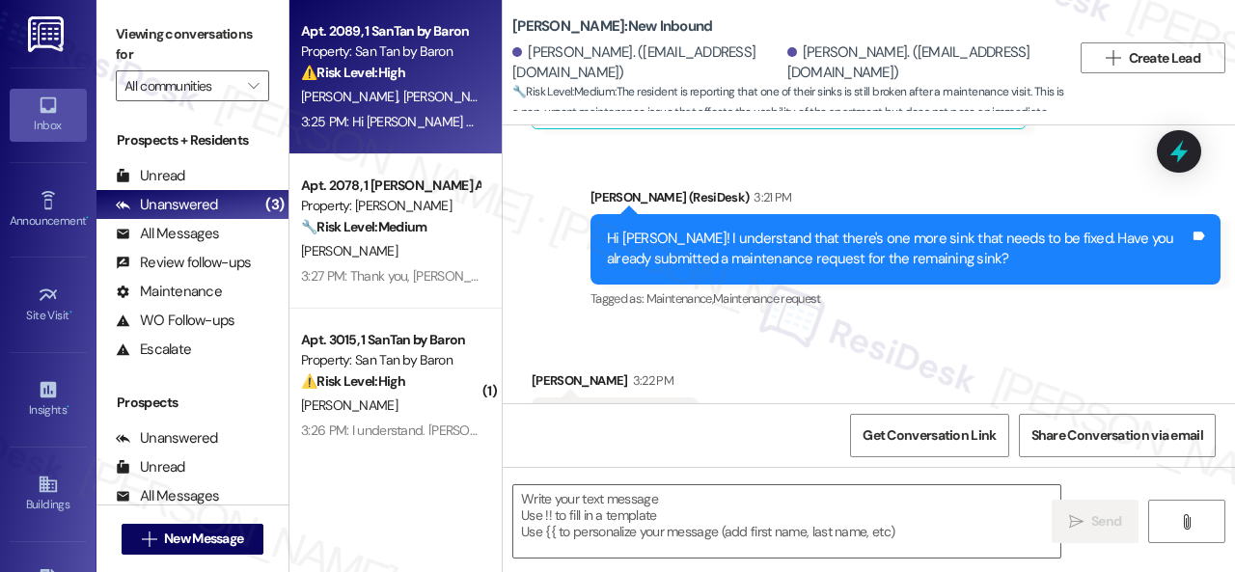
type textarea "Fetching suggested responses. Please feel free to read through the conversation…"
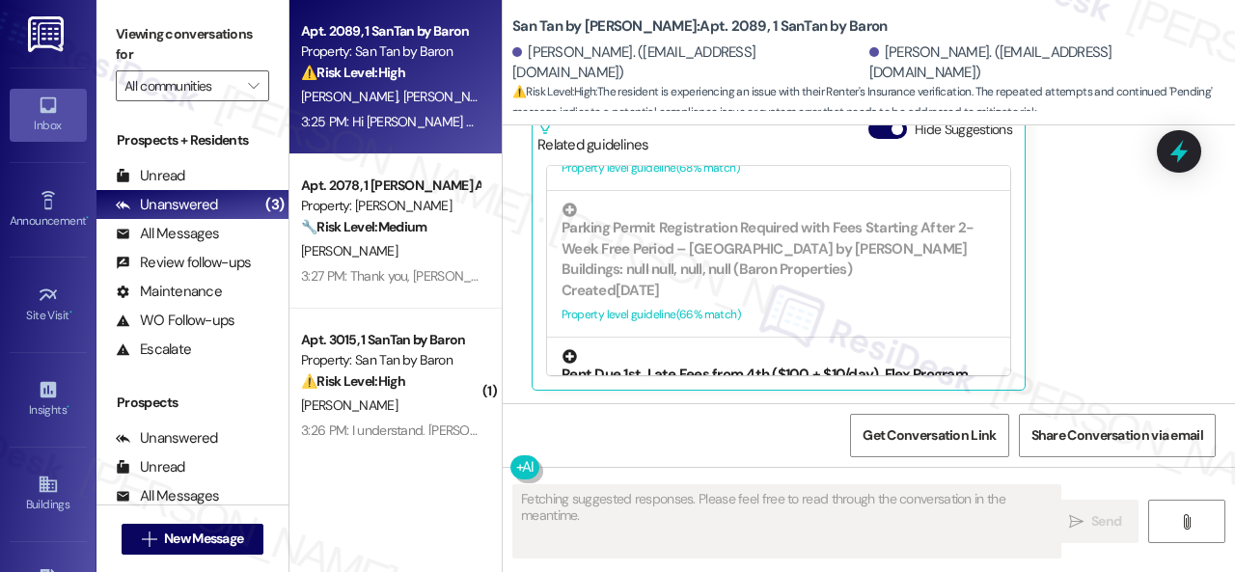
scroll to position [476, 0]
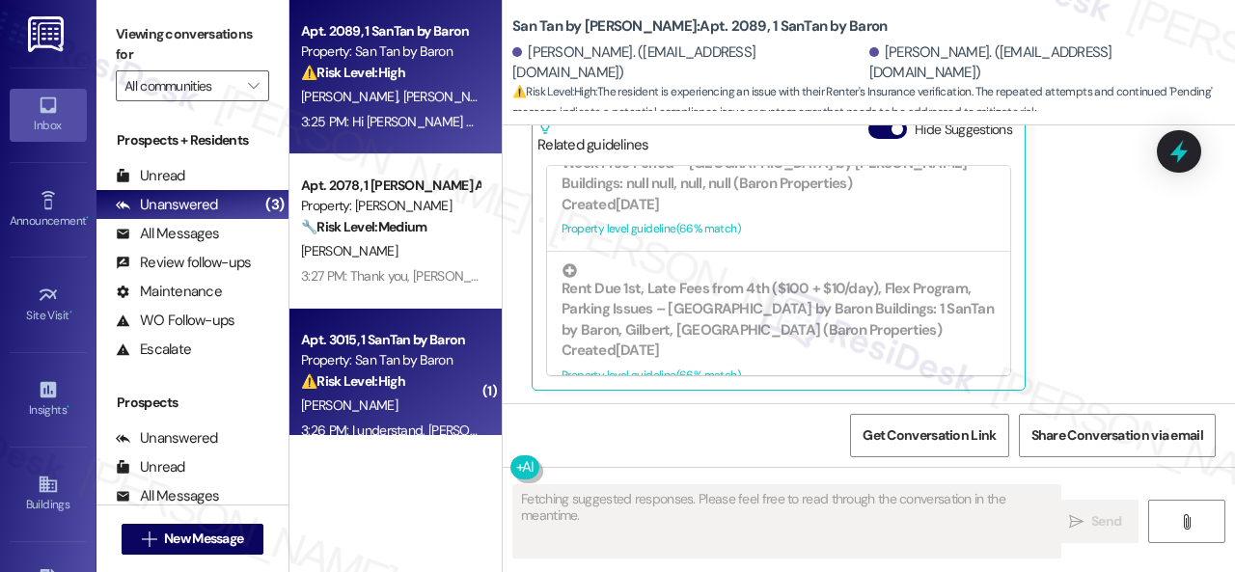
type textarea "Updating..."
click at [415, 393] on div "Apt. 3015, 1 SanTan by Baron Property: San Tan by Baron ⚠️ Risk Level: High The…" at bounding box center [390, 361] width 182 height 66
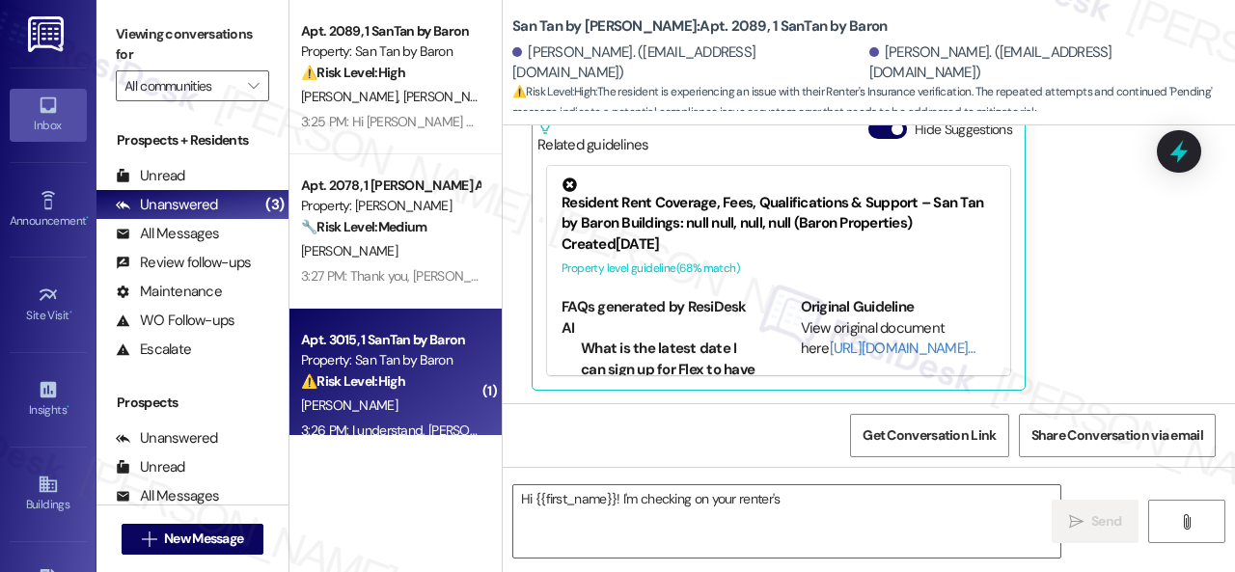
type textarea "Hi {{first_name}}! I'm checking on your renter's insurance"
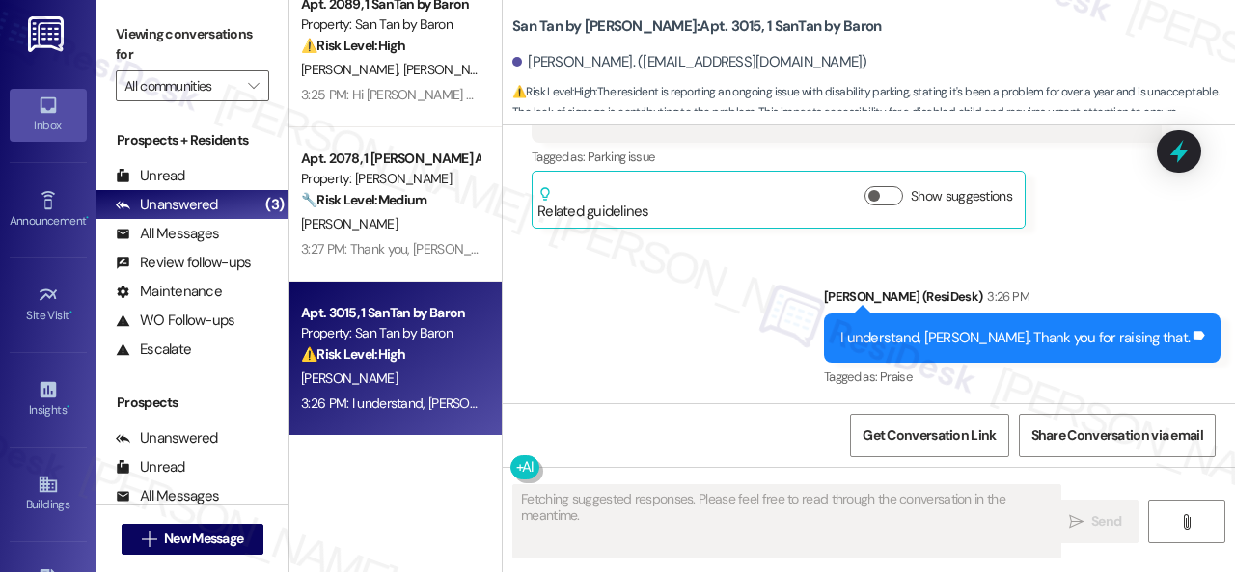
scroll to position [0, 0]
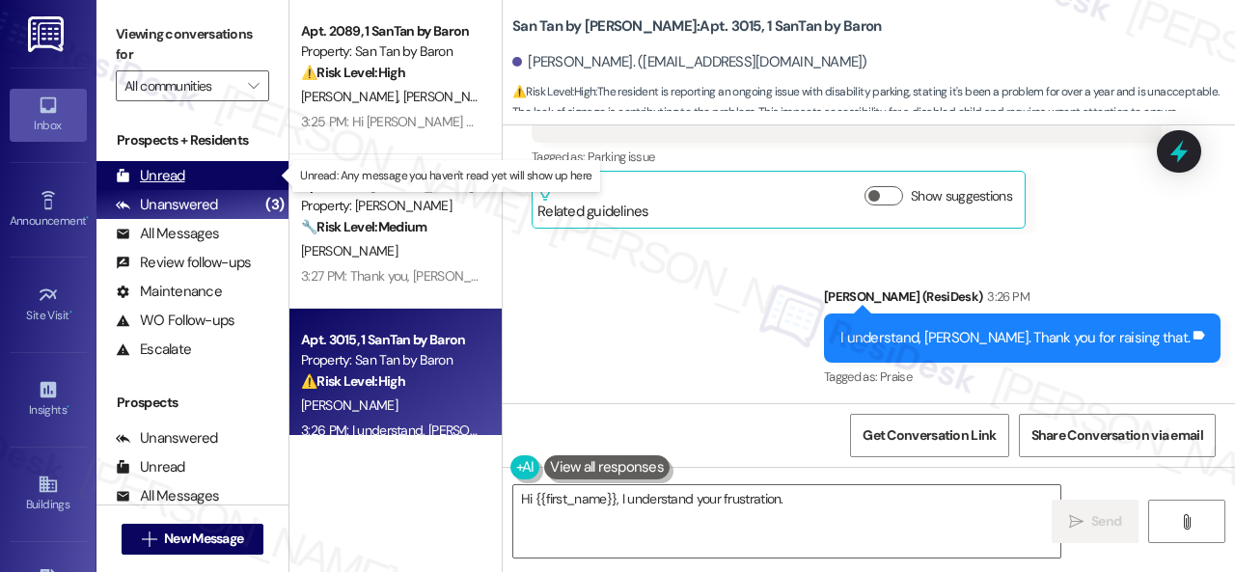
click at [154, 176] on div "Unread" at bounding box center [150, 176] width 69 height 20
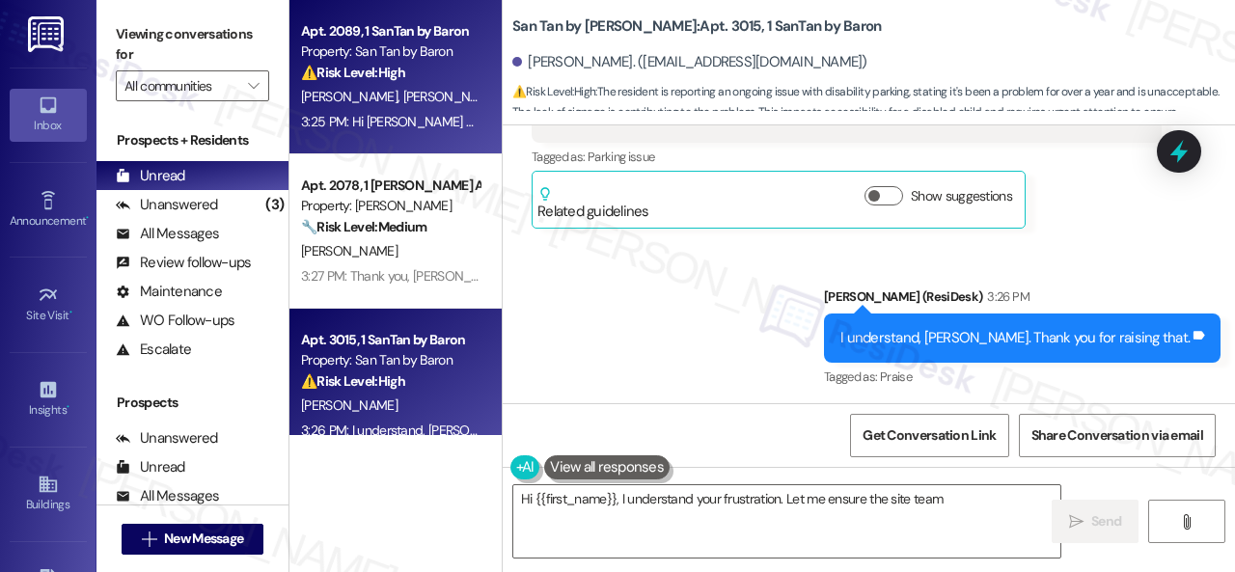
type textarea "Hi {{first_name}}, I understand your frustration. Let me ensure the site team"
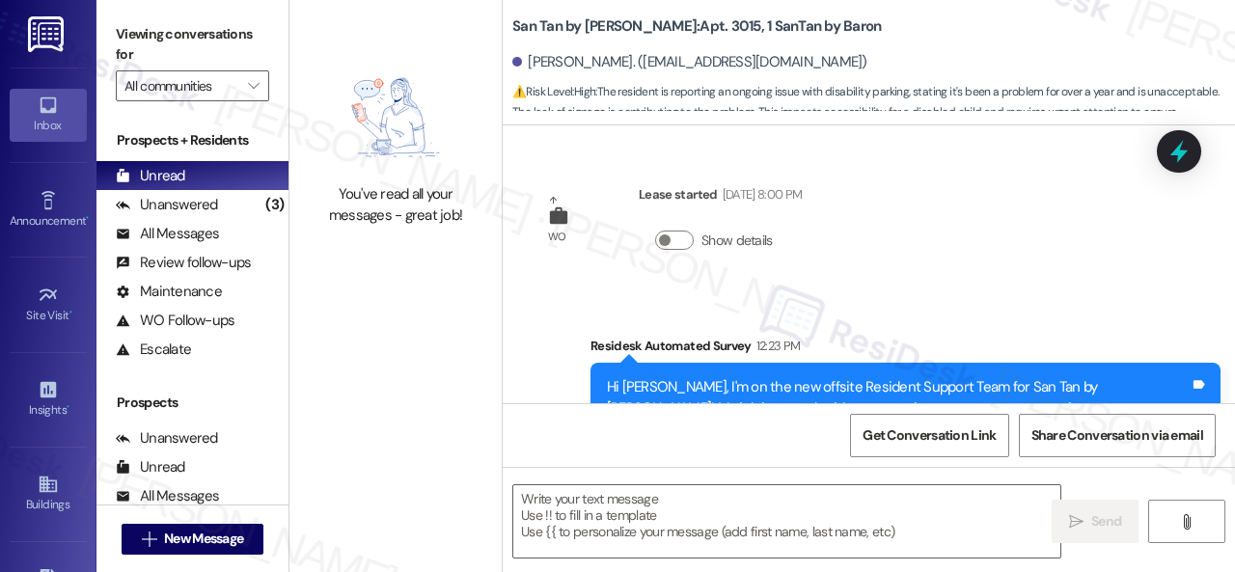
scroll to position [2712, 0]
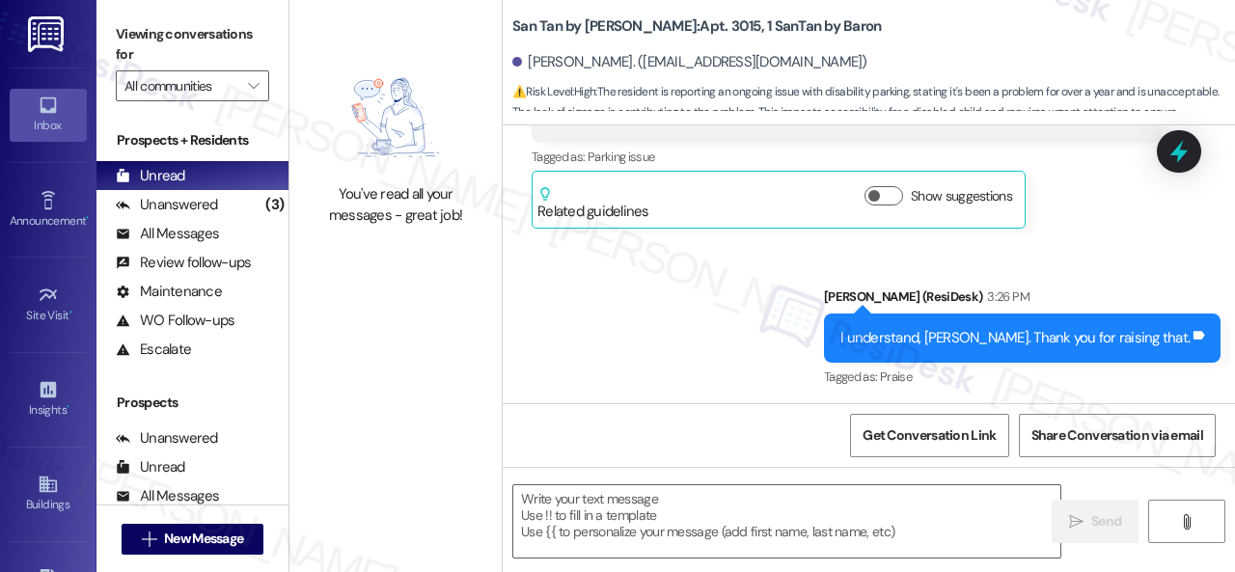
type textarea "Fetching suggested responses. Please feel free to read through the conversation…"
